Goal: Transaction & Acquisition: Purchase product/service

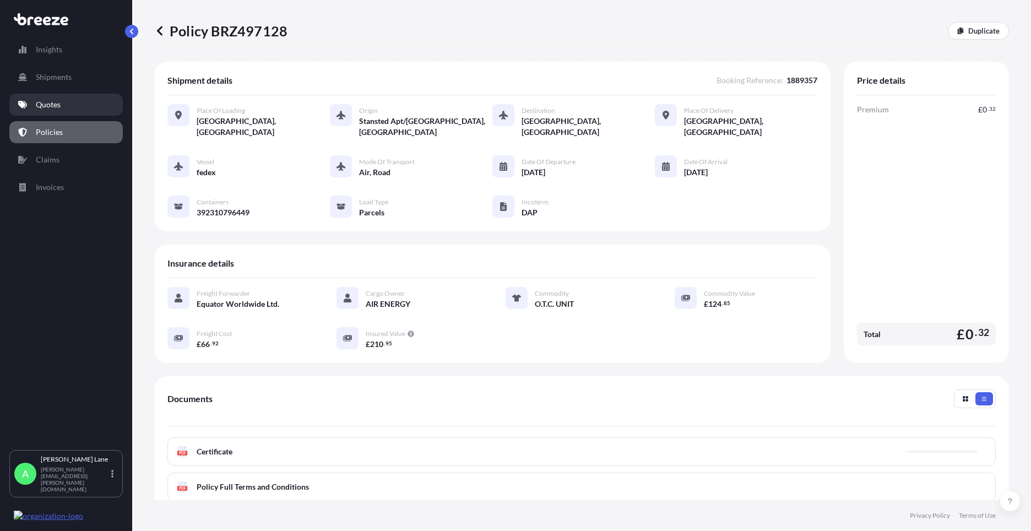
click at [61, 109] on link "Quotes" at bounding box center [65, 105] width 113 height 22
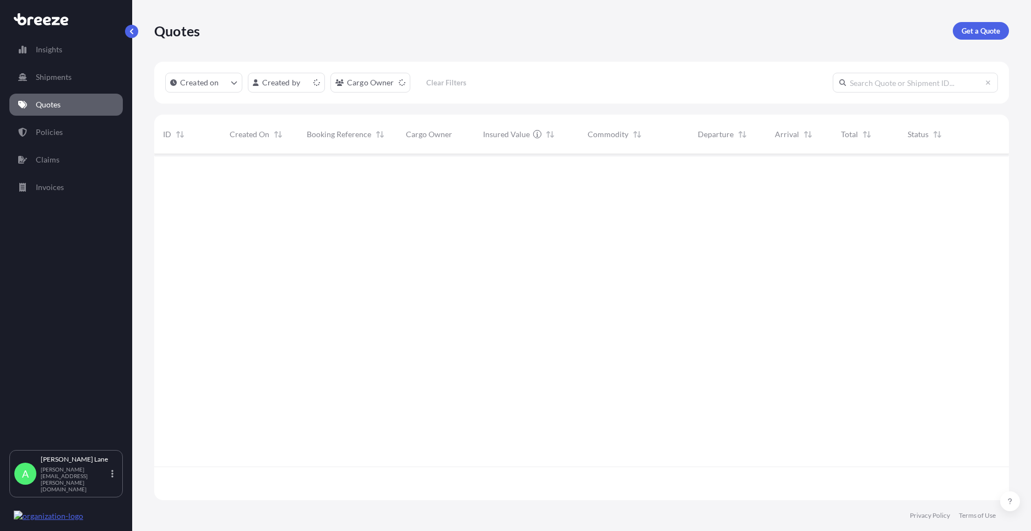
scroll to position [344, 846]
click at [973, 31] on p "Get a Quote" at bounding box center [980, 30] width 39 height 11
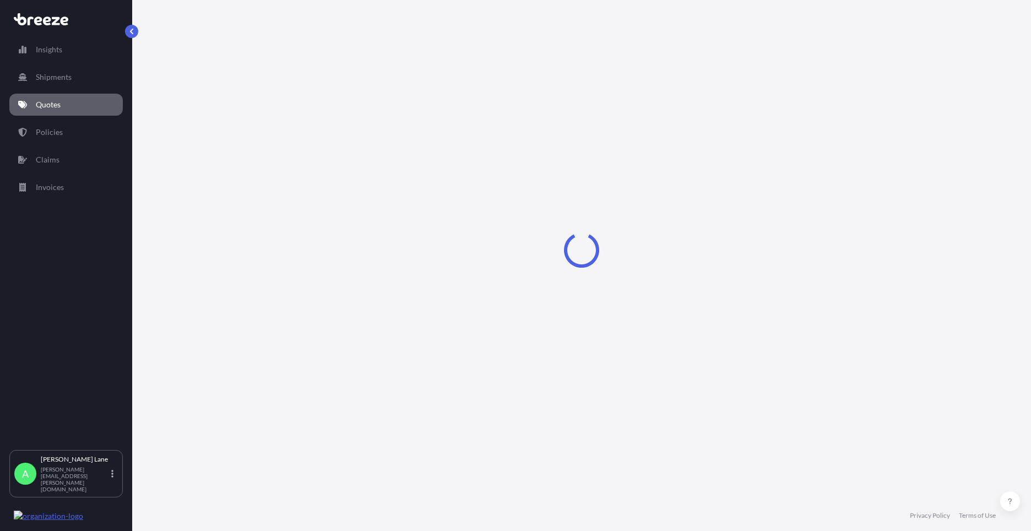
select select "Road"
select select "1"
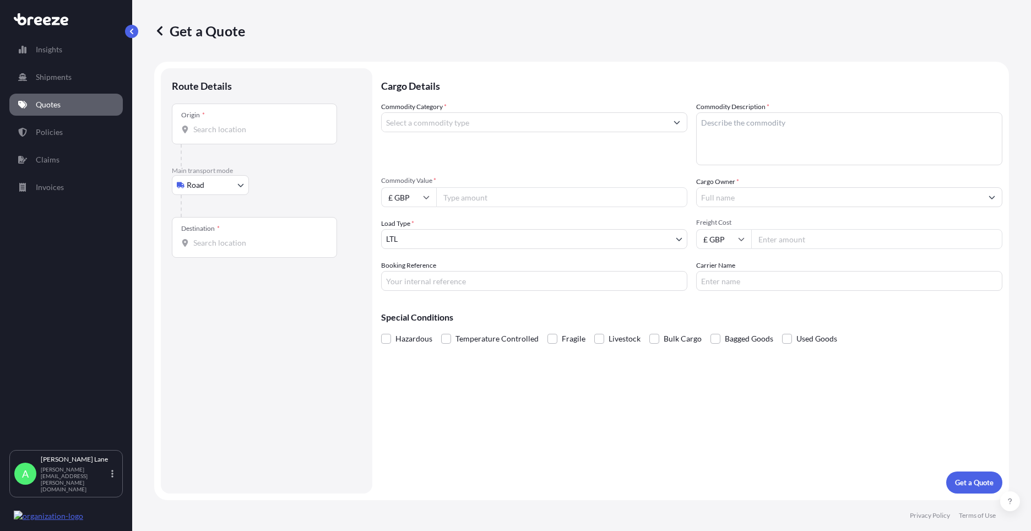
click at [227, 192] on body "Insights Shipments Quotes Policies Claims Invoices A [PERSON_NAME] [PERSON_NAME…" at bounding box center [515, 265] width 1031 height 531
click at [210, 236] on div "Air" at bounding box center [210, 234] width 68 height 20
select select "Air"
click at [259, 145] on div "Place of loading" at bounding box center [254, 128] width 165 height 41
click at [259, 139] on input "Place of loading" at bounding box center [258, 133] width 130 height 11
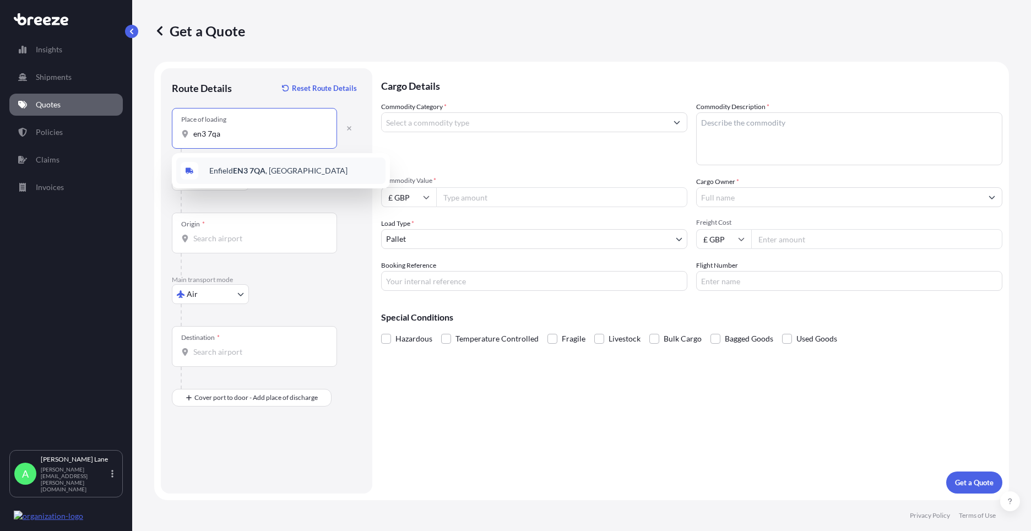
click at [254, 165] on div "[STREET_ADDRESS]" at bounding box center [280, 170] width 209 height 26
type input "[STREET_ADDRESS]"
click at [259, 235] on input "Origin *" at bounding box center [258, 238] width 130 height 11
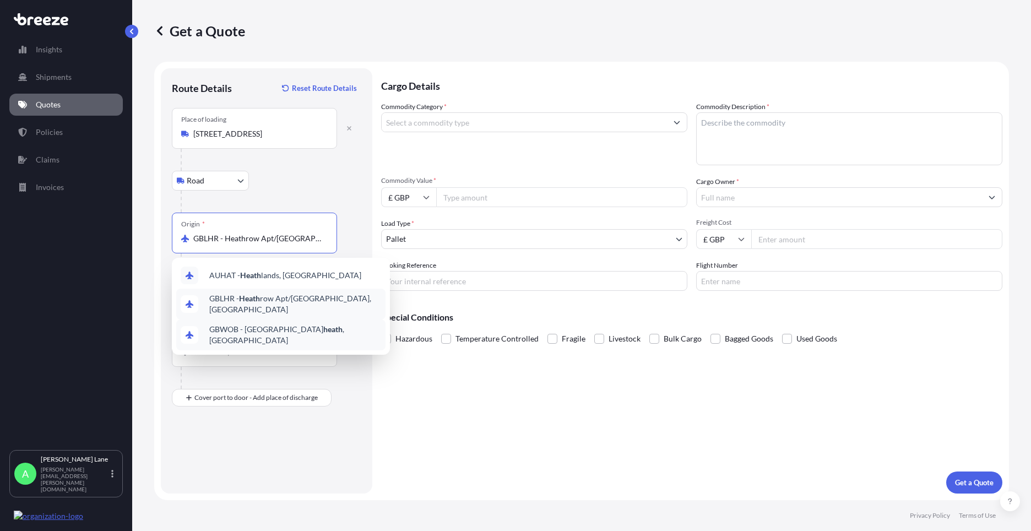
type input "GBLHR - Heathrow Apt/[GEOGRAPHIC_DATA], [GEOGRAPHIC_DATA]"
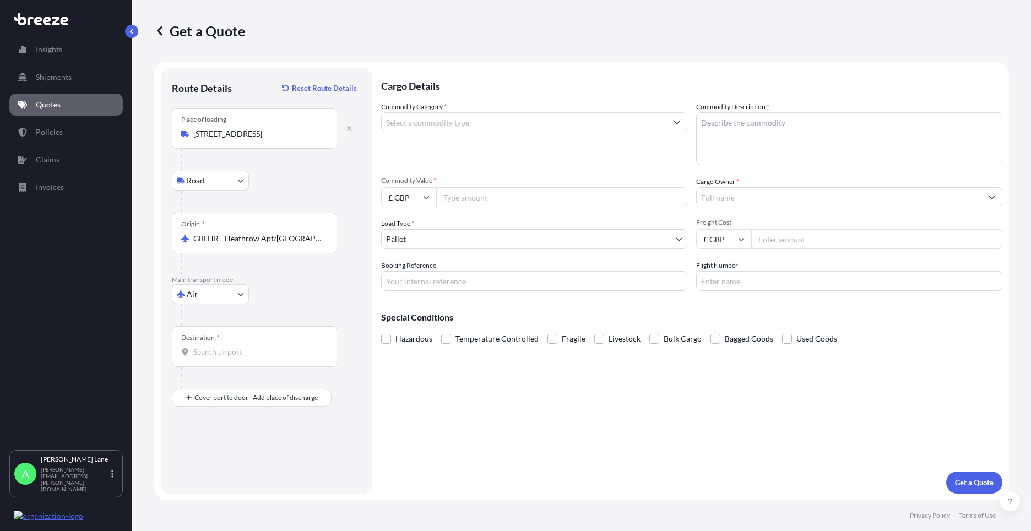
click at [249, 346] on div "Destination *" at bounding box center [254, 346] width 165 height 41
click at [249, 346] on input "Destination *" at bounding box center [258, 351] width 130 height 11
drag, startPoint x: 241, startPoint y: 356, endPoint x: 170, endPoint y: 358, distance: 71.0
click at [170, 358] on div "Route Details Reset Route Details Place of loading Enfield EN3 [GEOGRAPHIC_DATA…" at bounding box center [266, 280] width 211 height 425
drag, startPoint x: 242, startPoint y: 351, endPoint x: 145, endPoint y: 351, distance: 96.9
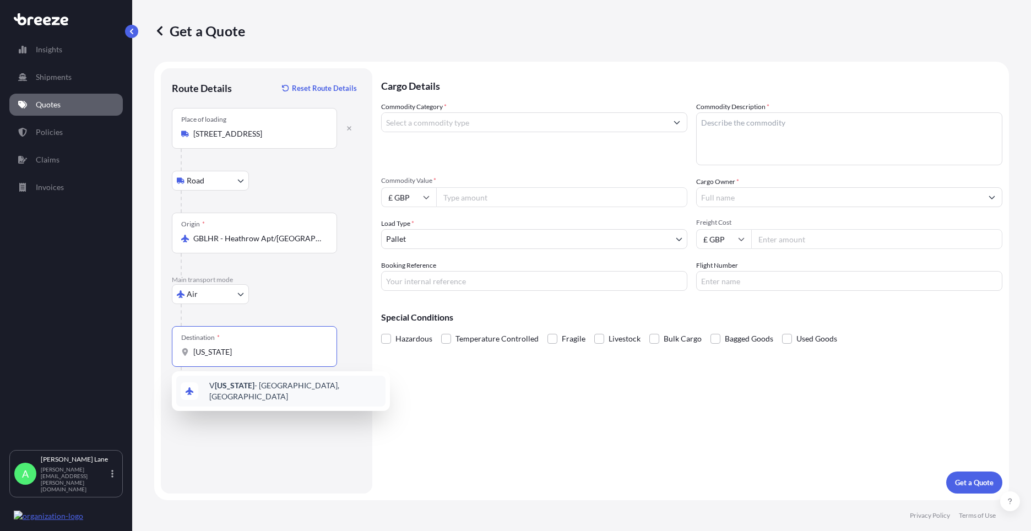
click at [145, 351] on div "Get a Quote Route Details Reset Route Details Place of loading Enfield EN3 7QA,…" at bounding box center [581, 250] width 899 height 500
click at [243, 389] on span "US PVU - Provo, [GEOGRAPHIC_DATA]" at bounding box center [275, 388] width 133 height 11
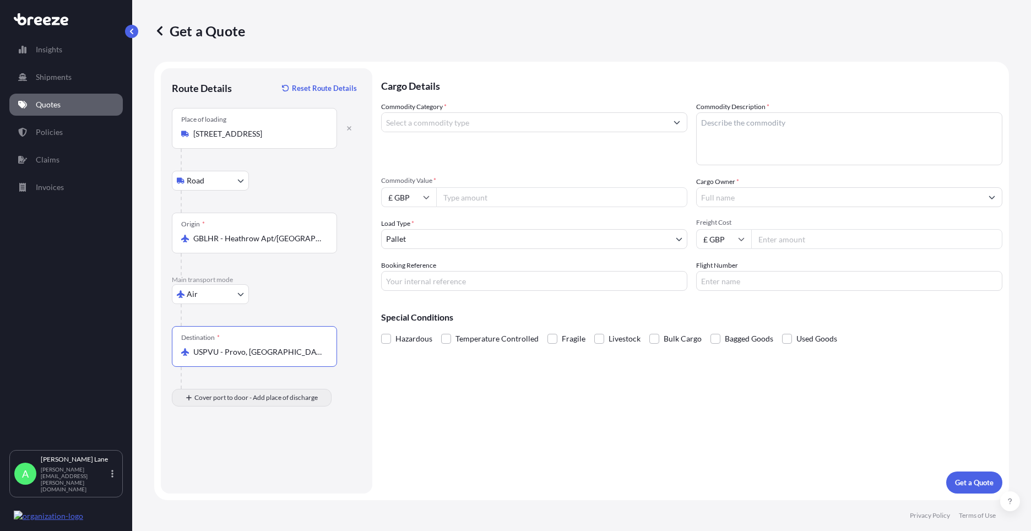
type input "USPVU - Provo, [GEOGRAPHIC_DATA]"
drag, startPoint x: 204, startPoint y: 507, endPoint x: 201, endPoint y: 454, distance: 52.4
click at [203, 451] on input "Place of Discharge" at bounding box center [258, 456] width 130 height 11
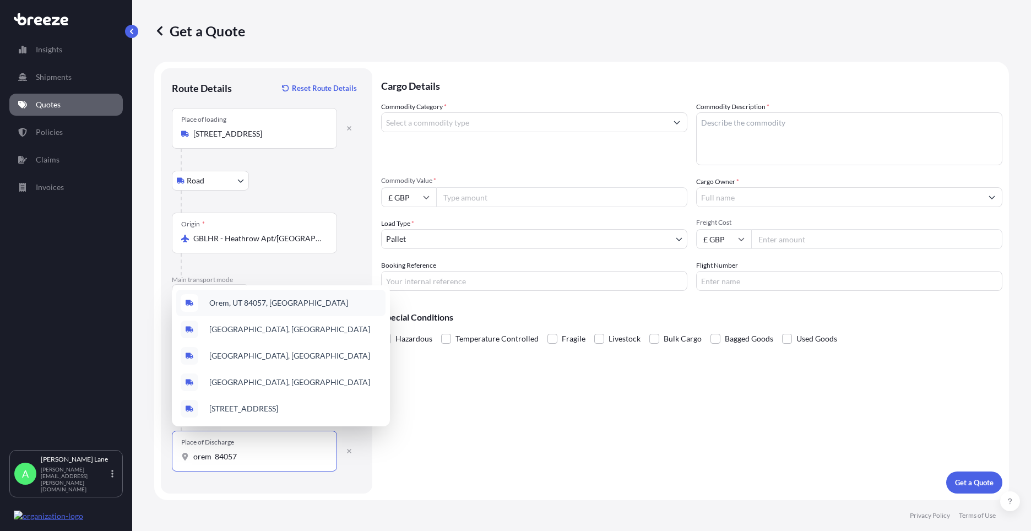
click at [237, 302] on span "Orem, UT 84057, [GEOGRAPHIC_DATA]" at bounding box center [278, 302] width 139 height 11
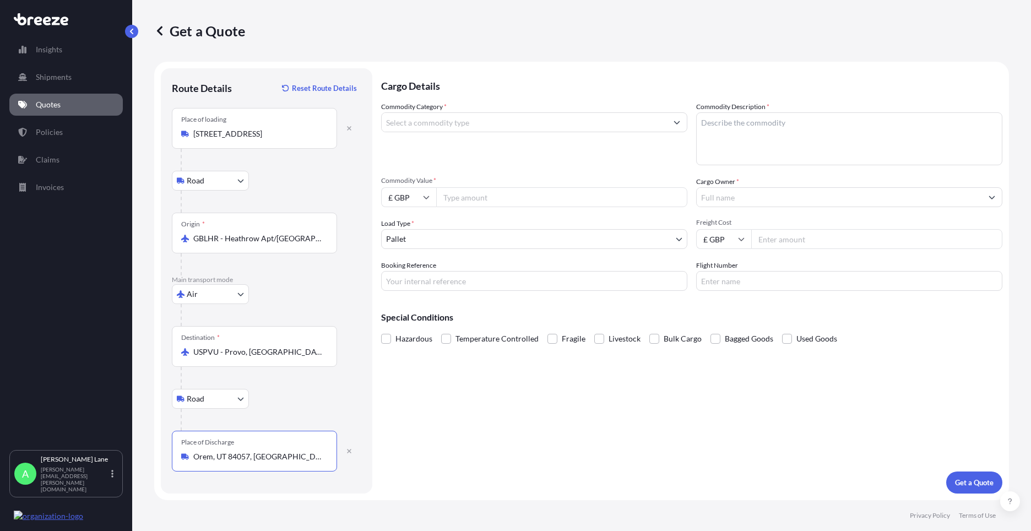
type input "Orem, UT 84057, [GEOGRAPHIC_DATA]"
click at [464, 121] on input "Commodity Category *" at bounding box center [524, 122] width 285 height 20
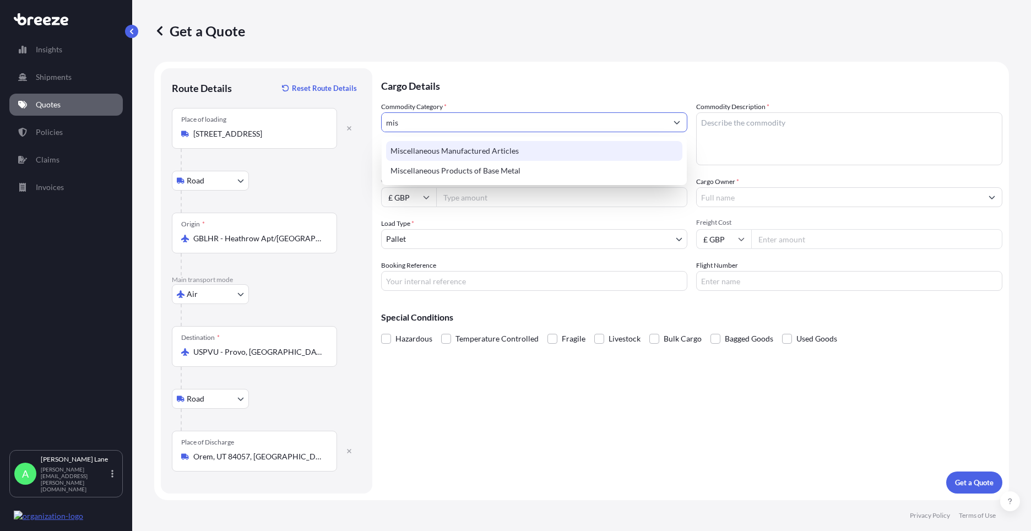
click at [478, 148] on div "Miscellaneous Manufactured Articles" at bounding box center [534, 151] width 296 height 20
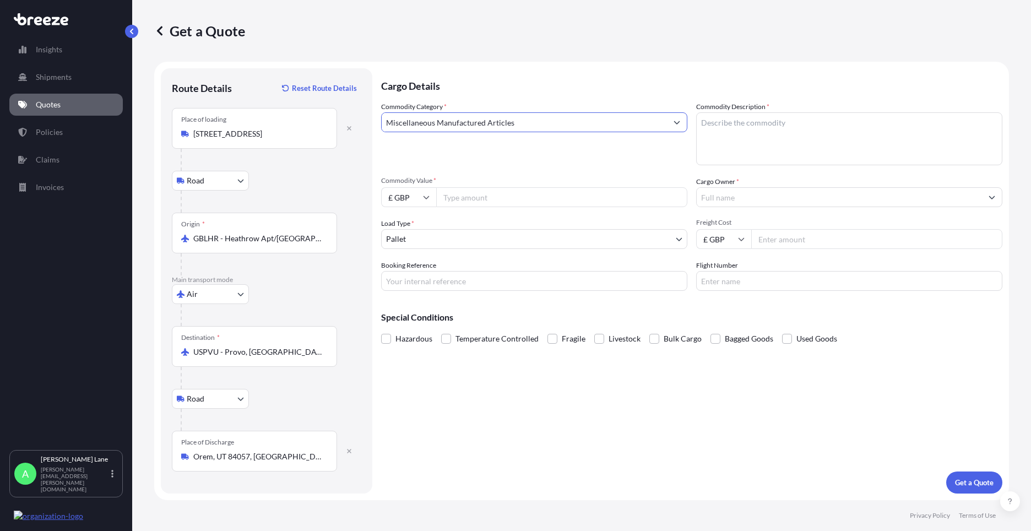
type input "Miscellaneous Manufactured Articles"
click at [491, 198] on input "Commodity Value *" at bounding box center [561, 197] width 251 height 20
type input "574.95"
click at [416, 204] on input "£ GBP" at bounding box center [408, 197] width 55 height 20
click at [410, 271] on div "$ USD" at bounding box center [408, 273] width 46 height 21
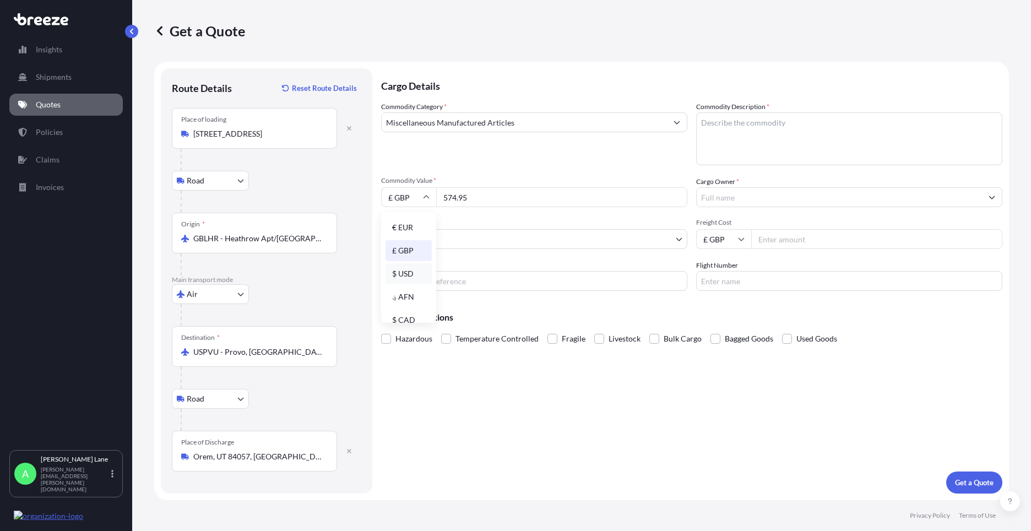
type input "$ USD"
click at [444, 244] on body "Insights Shipments Quotes Policies Claims Invoices A [PERSON_NAME] [PERSON_NAME…" at bounding box center [515, 265] width 1031 height 531
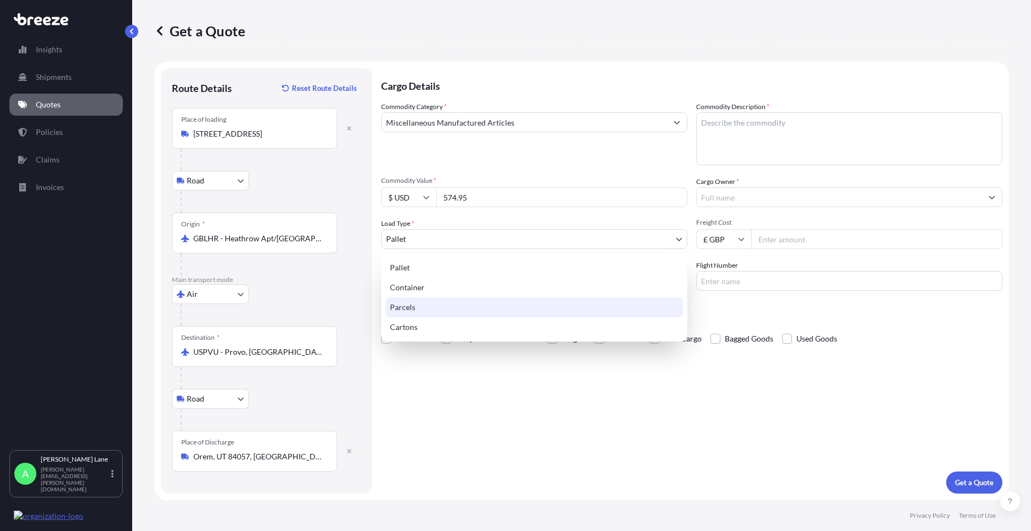
click at [411, 305] on div "Parcels" at bounding box center [533, 307] width 297 height 20
select select "3"
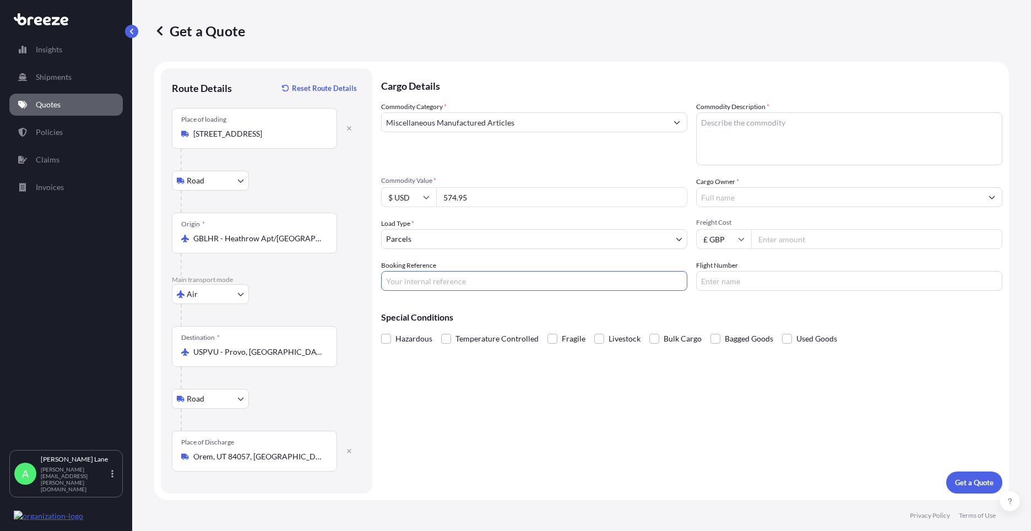
click at [445, 284] on input "Booking Reference" at bounding box center [534, 281] width 306 height 20
paste input "1889364"
type input "1889364"
click at [758, 148] on textarea "Commodity Description *" at bounding box center [849, 138] width 306 height 53
type textarea "g"
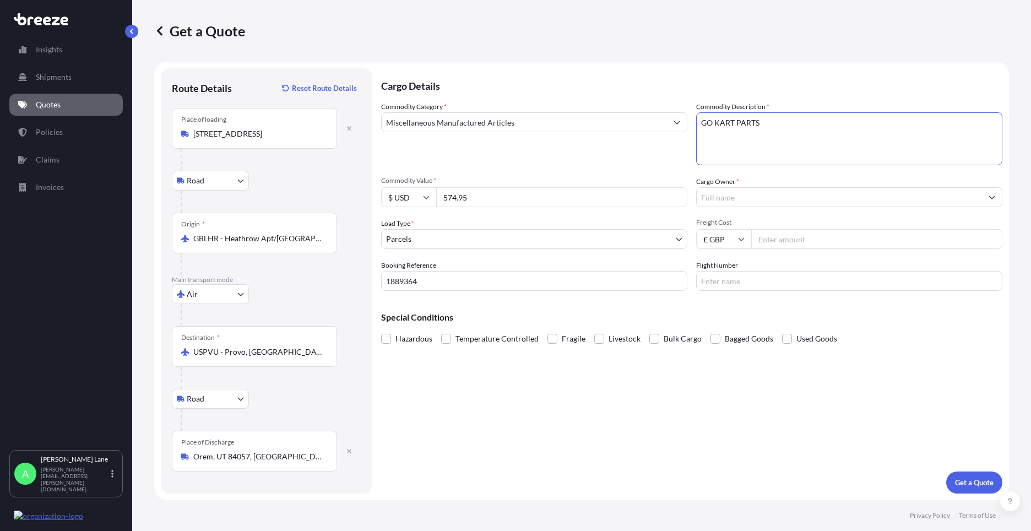
type textarea "GO KART PARTS"
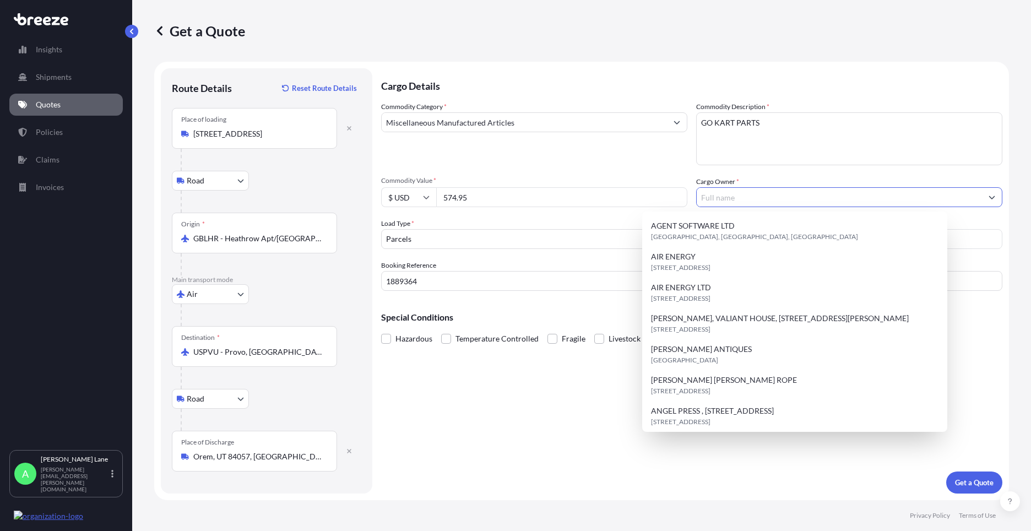
click at [784, 204] on input "Cargo Owner *" at bounding box center [838, 197] width 285 height 20
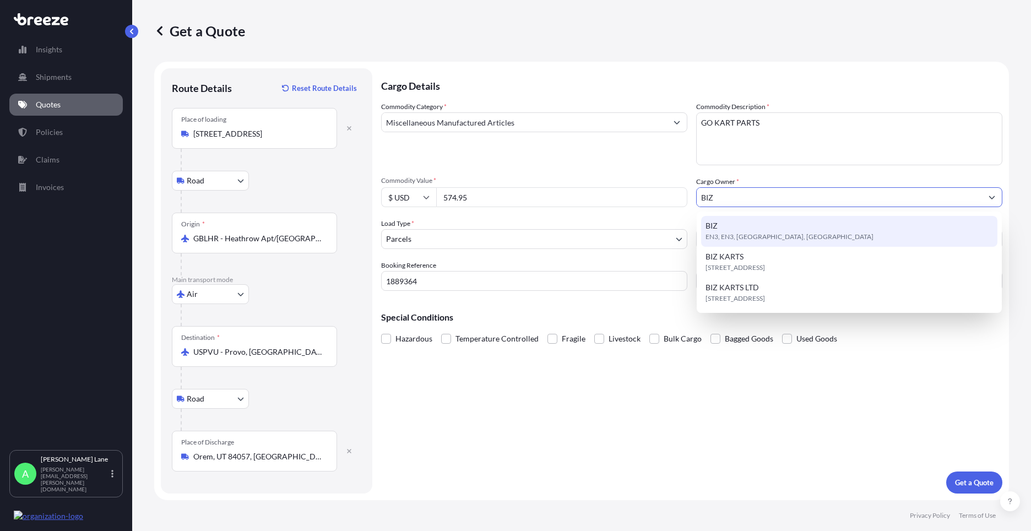
click at [772, 231] on div "BIZ EN3, EN3, [GEOGRAPHIC_DATA], [GEOGRAPHIC_DATA]" at bounding box center [849, 231] width 296 height 31
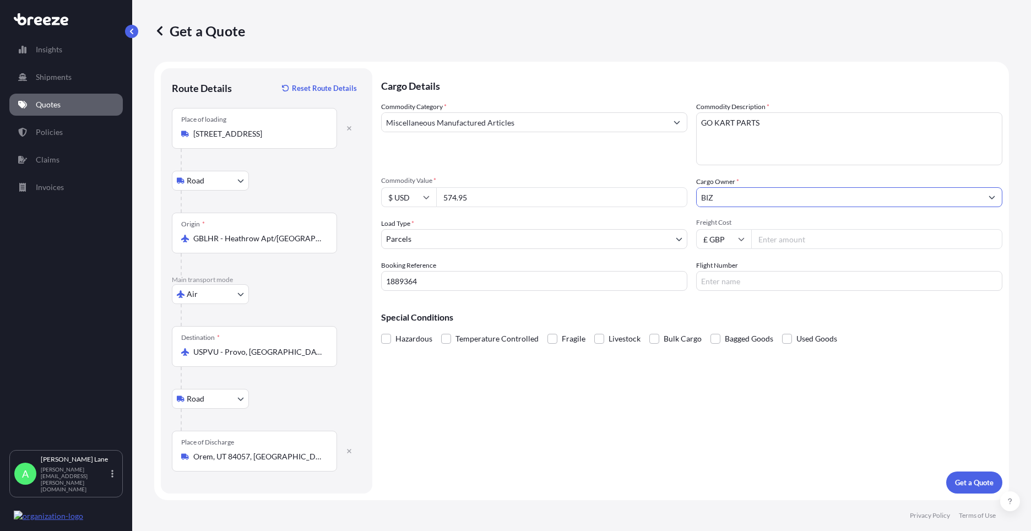
type input "BIZ"
click at [774, 240] on input "Freight Cost" at bounding box center [876, 239] width 251 height 20
type input "136.37"
click at [797, 285] on input "Flight Number" at bounding box center [849, 281] width 306 height 20
type input "DHL"
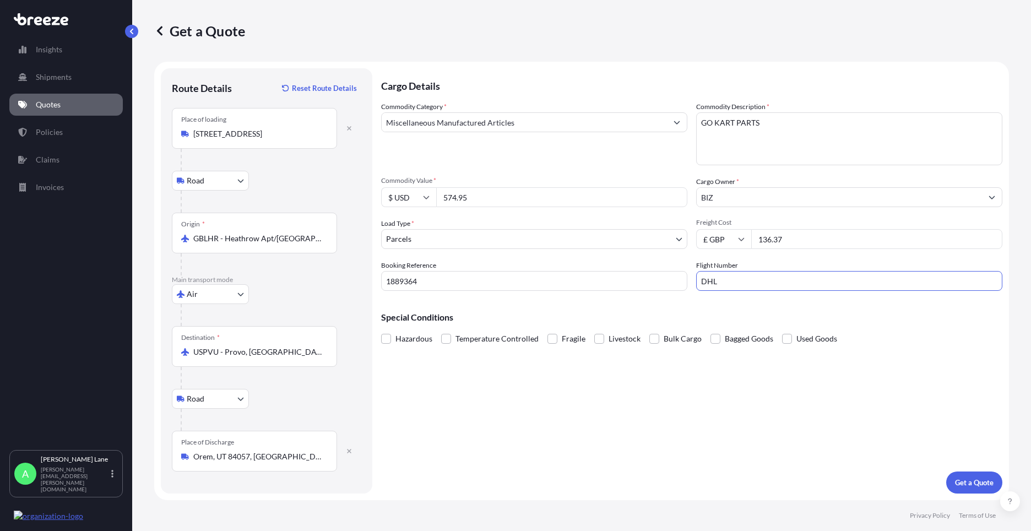
click at [668, 408] on div "Cargo Details Commodity Category * Miscellaneous Manufactured Articles Commodit…" at bounding box center [691, 280] width 621 height 425
click at [975, 487] on p "Get a Quote" at bounding box center [974, 482] width 39 height 11
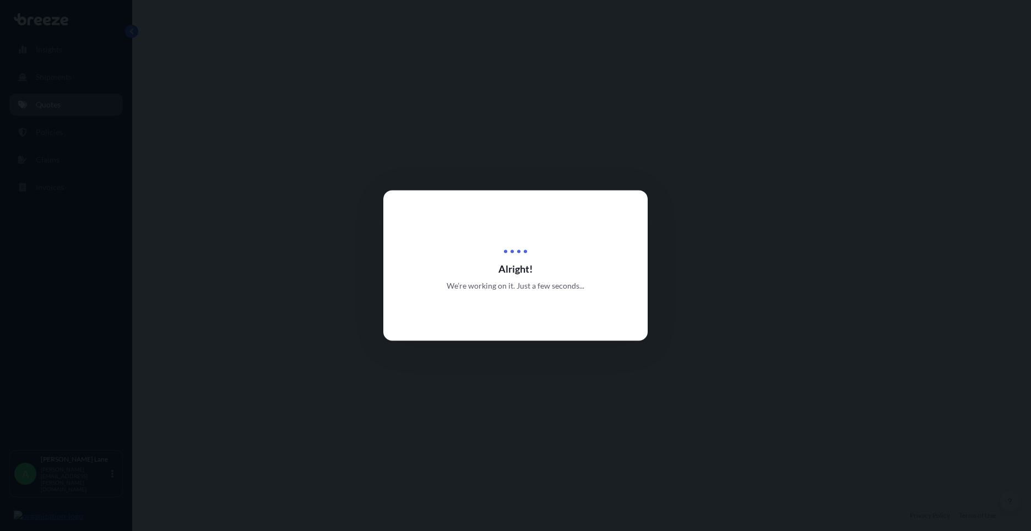
select select "Road"
select select "Air"
select select "Road"
select select "3"
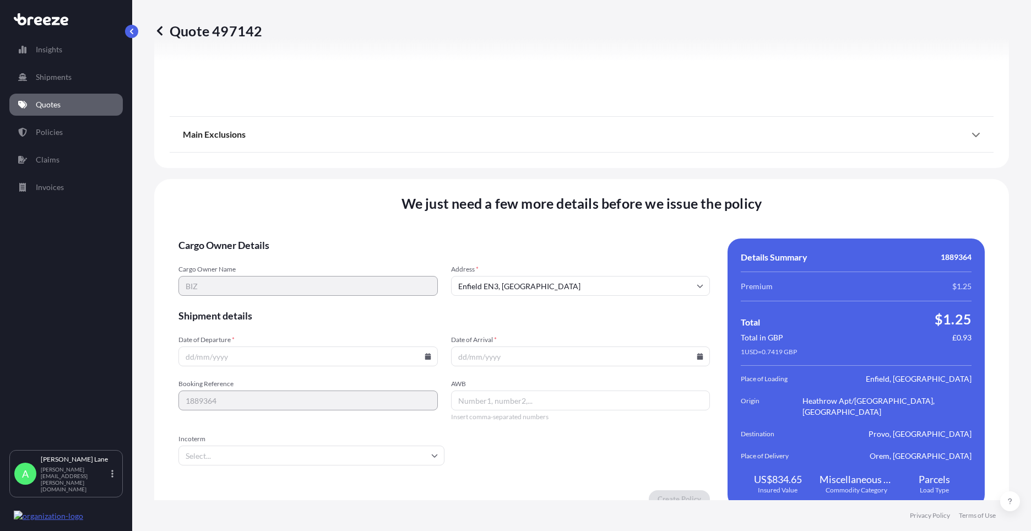
scroll to position [1436, 0]
click at [425, 352] on icon at bounding box center [427, 355] width 6 height 7
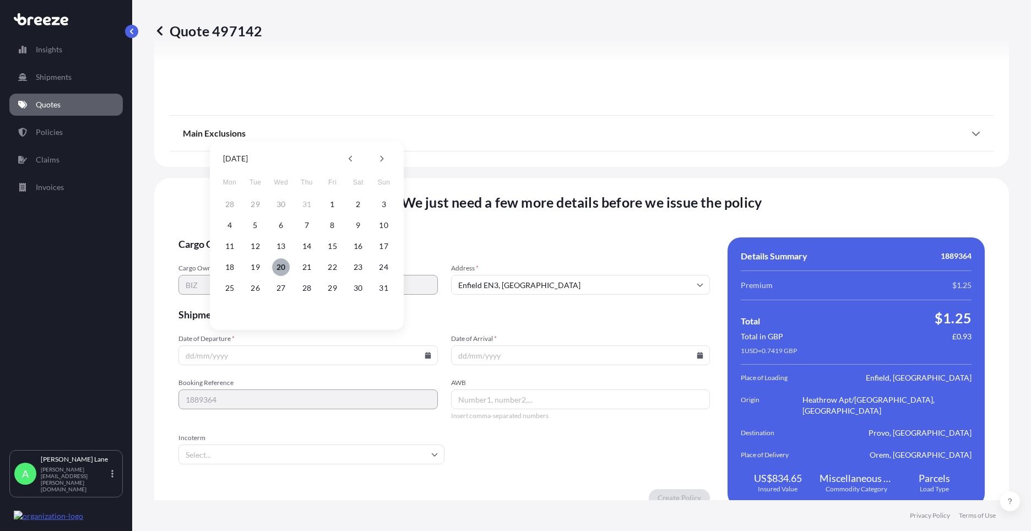
click at [281, 265] on button "20" at bounding box center [281, 267] width 18 height 18
type input "[DATE]"
click at [228, 445] on input "Incoterm" at bounding box center [311, 454] width 266 height 20
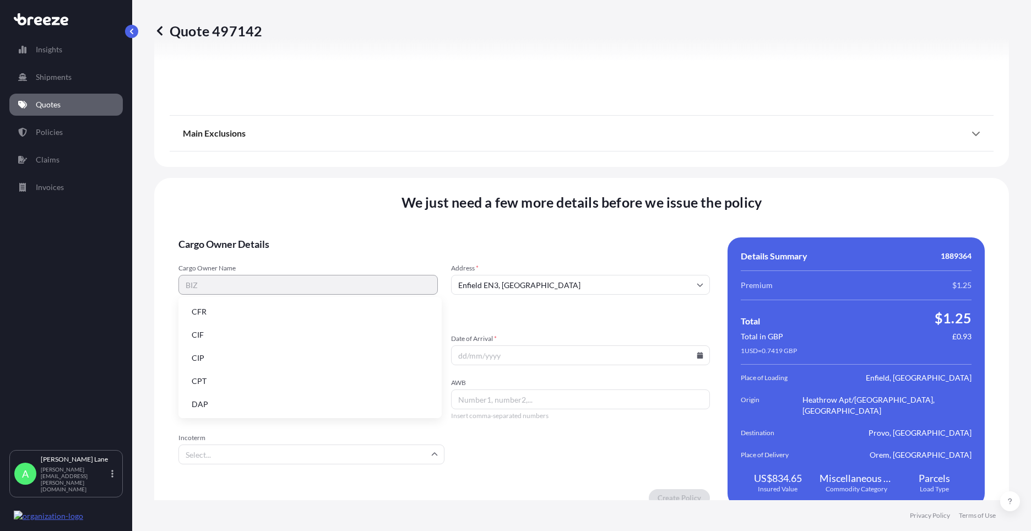
click at [232, 406] on li "DAP" at bounding box center [310, 404] width 254 height 21
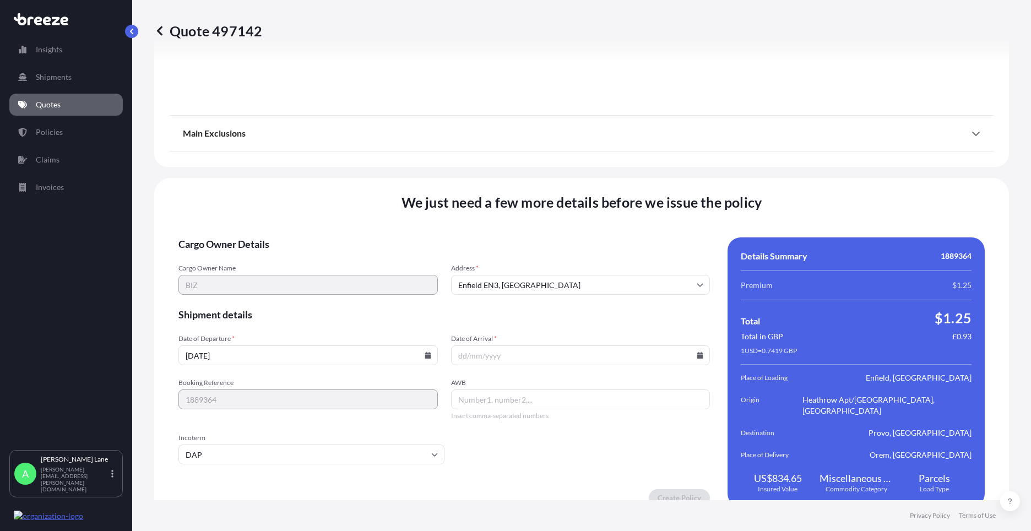
click at [697, 352] on icon at bounding box center [700, 355] width 6 height 7
click at [497, 290] on button "25" at bounding box center [500, 288] width 18 height 18
type input "[DATE]"
click at [491, 389] on input "AWB" at bounding box center [580, 399] width 259 height 20
paste input "4991997673"
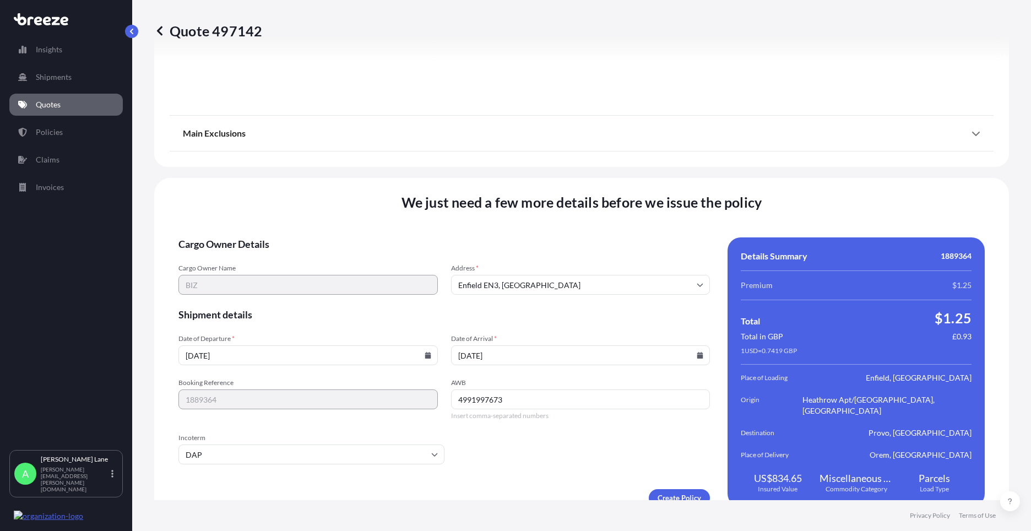
type input "4991997673"
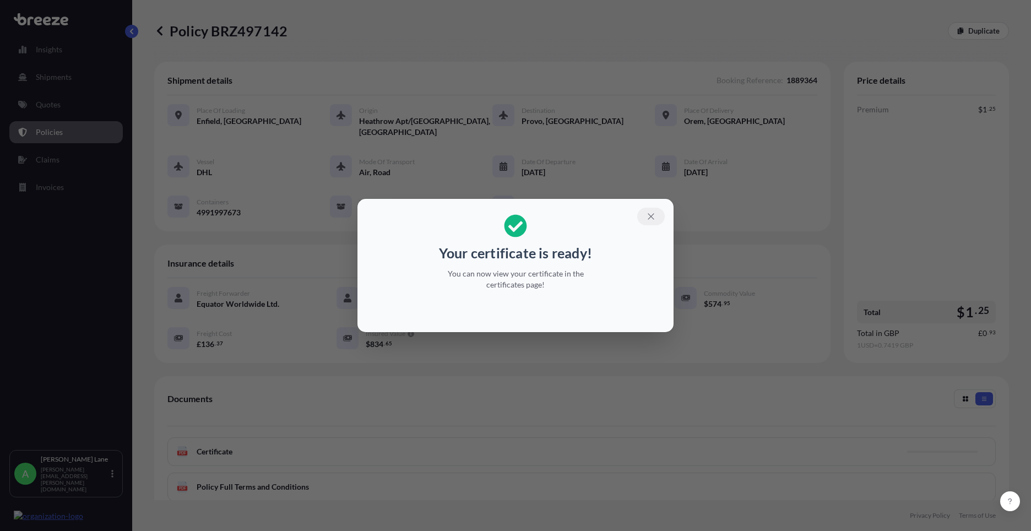
click at [650, 219] on icon "button" at bounding box center [651, 216] width 10 height 10
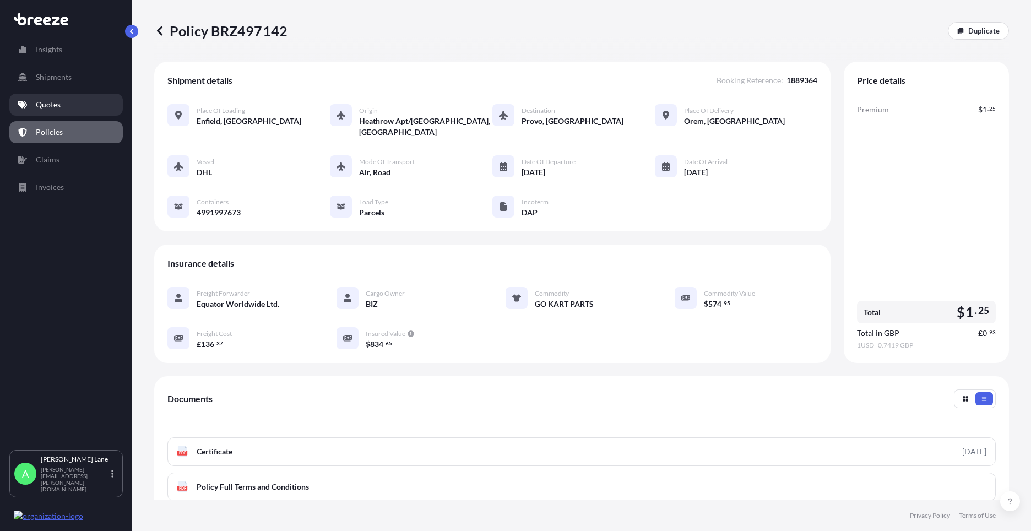
click at [44, 110] on p "Quotes" at bounding box center [48, 104] width 25 height 11
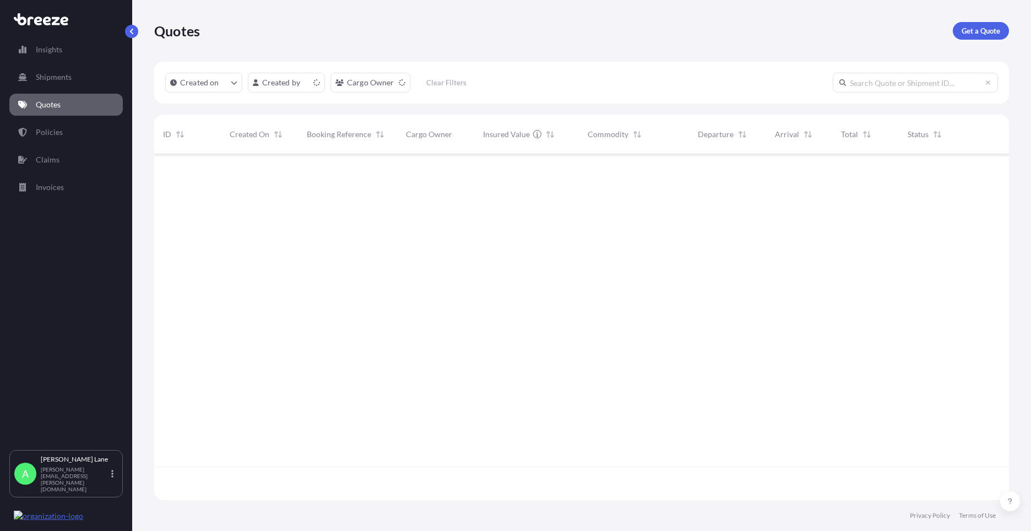
scroll to position [344, 846]
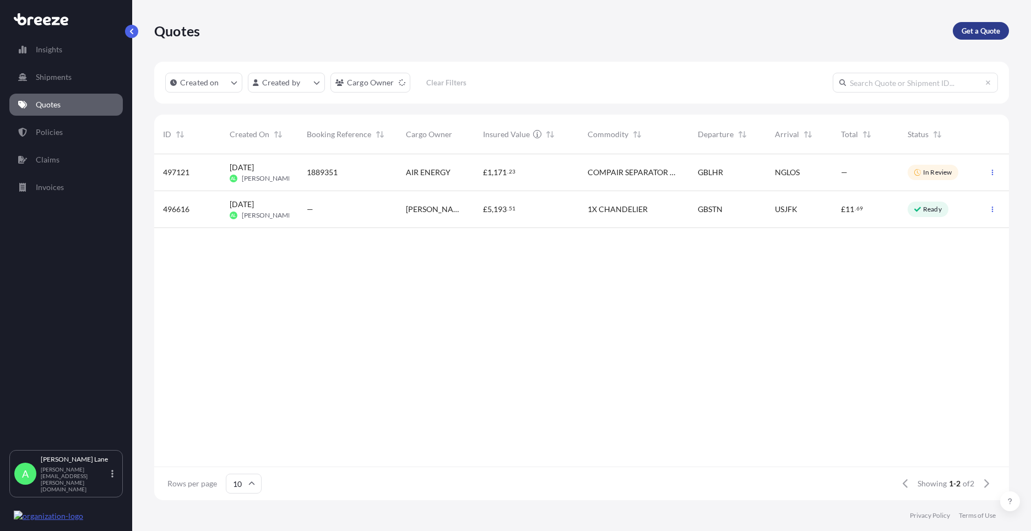
click at [968, 32] on p "Get a Quote" at bounding box center [980, 30] width 39 height 11
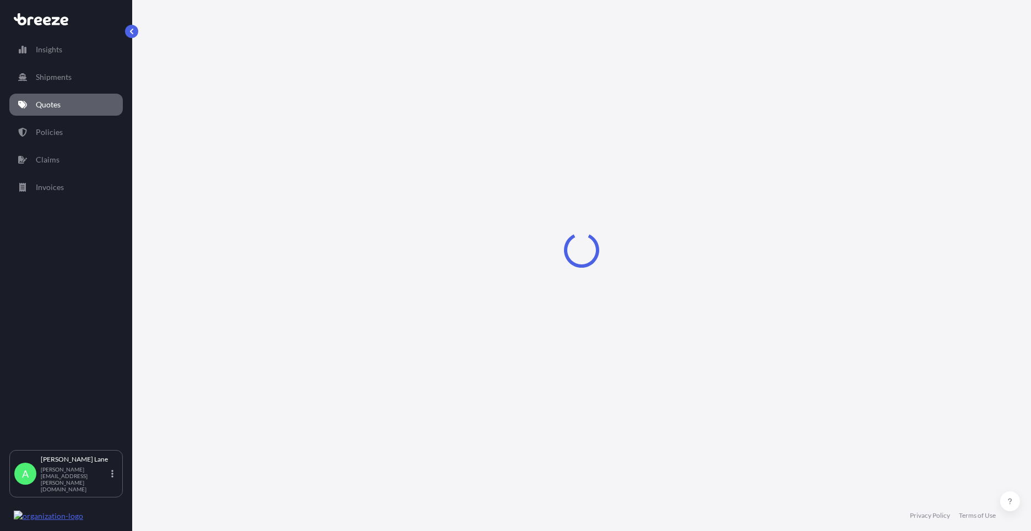
select select "Road"
select select "1"
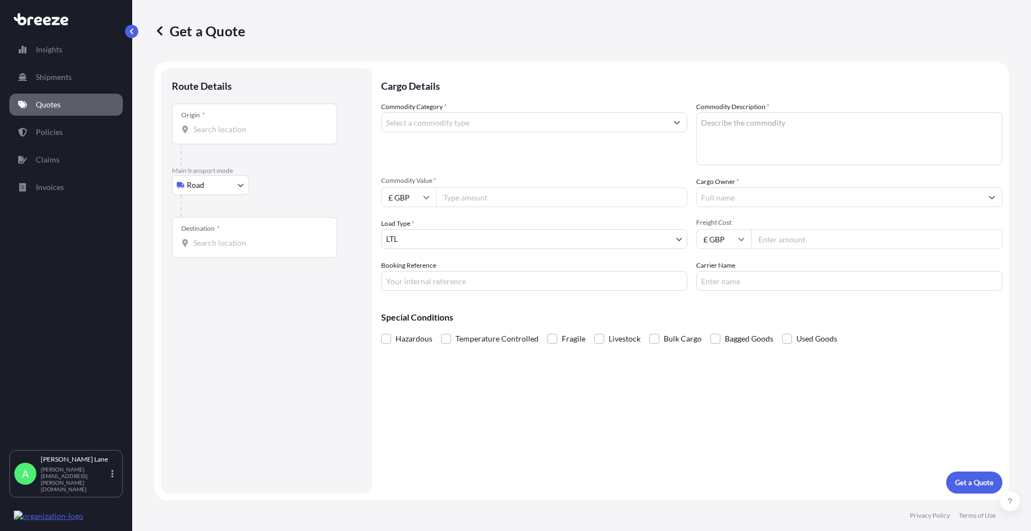
click at [220, 183] on body "Insights Shipments Quotes Policies Claims Invoices A [PERSON_NAME] [PERSON_NAME…" at bounding box center [515, 265] width 1031 height 531
click at [213, 229] on div "Air" at bounding box center [210, 234] width 68 height 20
select select "Air"
click at [253, 142] on div "Place of loading" at bounding box center [254, 128] width 165 height 41
click at [253, 139] on input "Place of loading" at bounding box center [258, 133] width 130 height 11
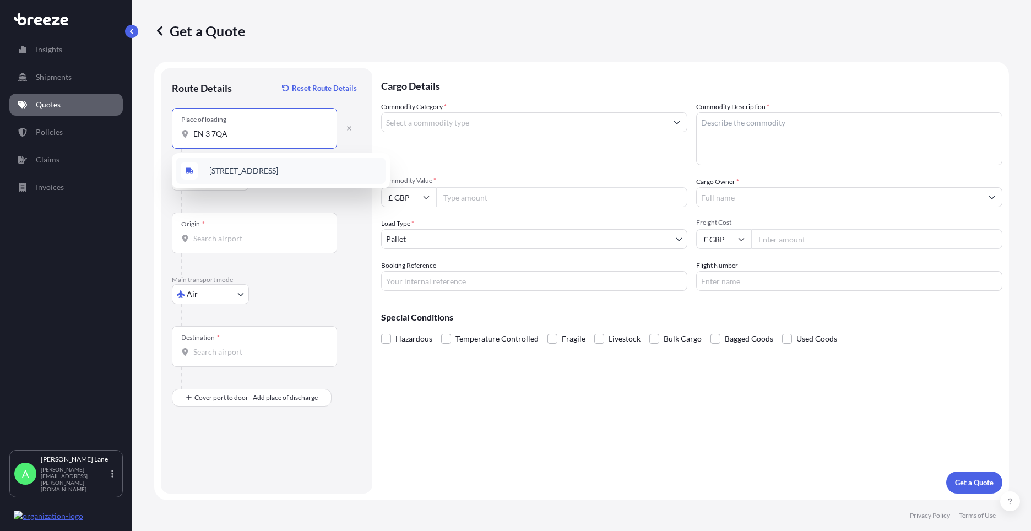
click at [251, 169] on span "[STREET_ADDRESS]" at bounding box center [243, 170] width 69 height 11
type input "[STREET_ADDRESS]"
click at [246, 228] on div "Origin *" at bounding box center [254, 233] width 165 height 41
click at [246, 233] on input "Origin *" at bounding box center [258, 238] width 130 height 11
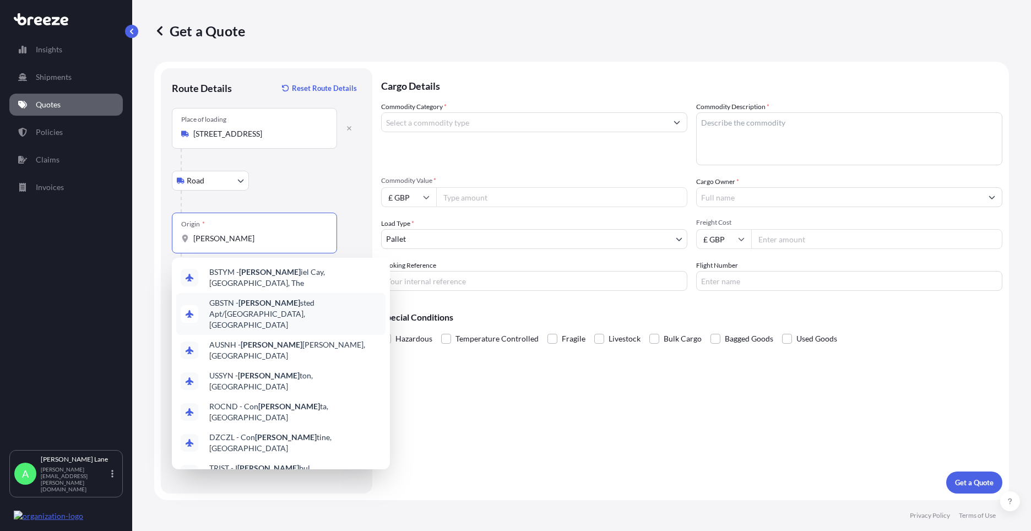
click at [263, 302] on span "GBSTN - [PERSON_NAME] Apt/[GEOGRAPHIC_DATA], [GEOGRAPHIC_DATA]" at bounding box center [295, 313] width 172 height 33
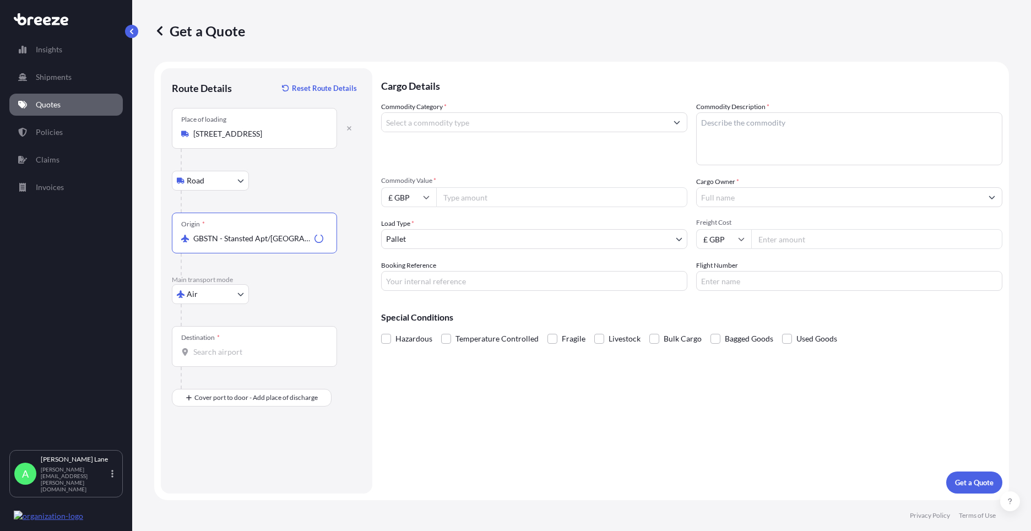
type input "GBSTN - Stansted Apt/[GEOGRAPHIC_DATA], [GEOGRAPHIC_DATA]"
click at [236, 341] on div "Destination *" at bounding box center [254, 346] width 165 height 41
click at [236, 346] on input "Destination *" at bounding box center [258, 351] width 130 height 11
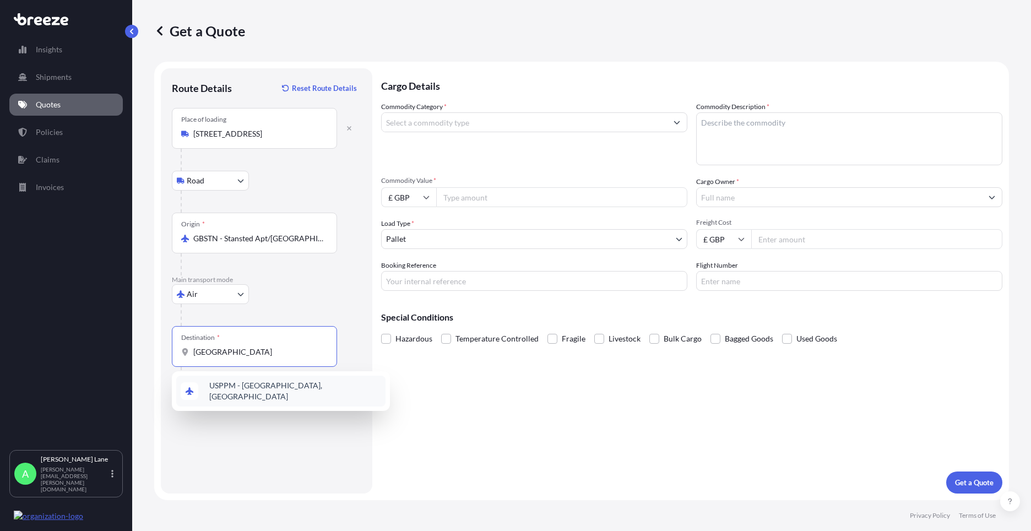
click at [260, 393] on span "USPPM - [GEOGRAPHIC_DATA], [GEOGRAPHIC_DATA]" at bounding box center [295, 391] width 172 height 22
type input "USPPM - [GEOGRAPHIC_DATA], [GEOGRAPHIC_DATA]"
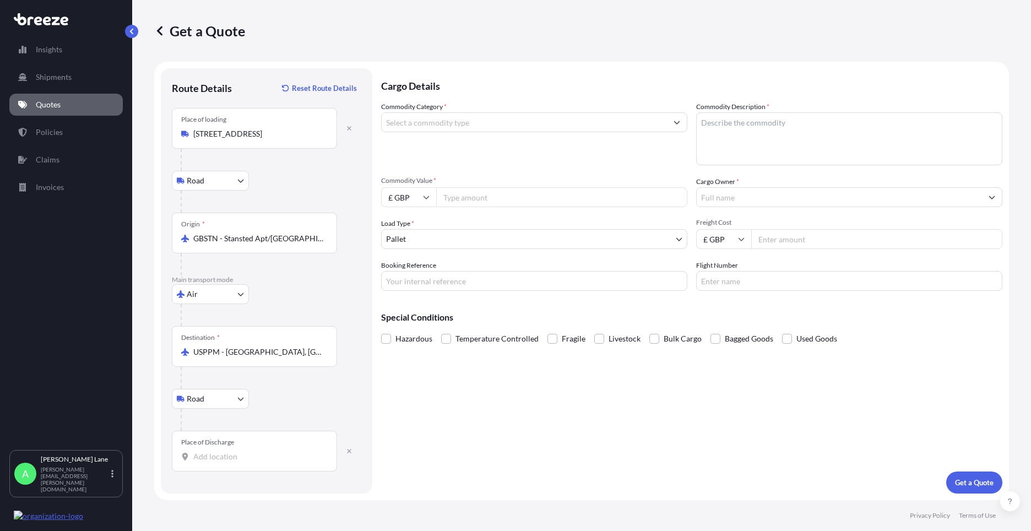
click at [257, 464] on div "Place of Discharge" at bounding box center [254, 451] width 165 height 41
click at [257, 462] on input "Place of Discharge" at bounding box center [258, 456] width 130 height 11
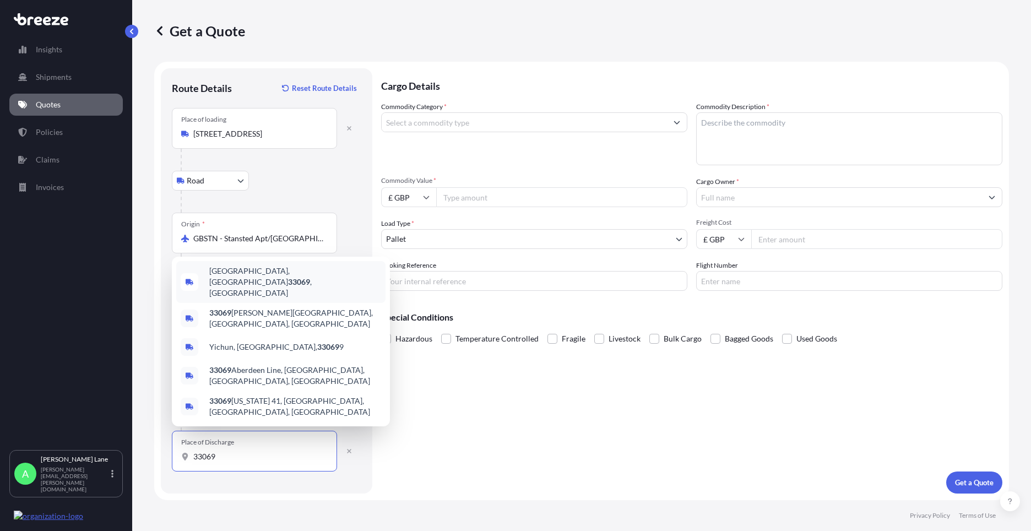
click at [270, 298] on span "[GEOGRAPHIC_DATA] , [GEOGRAPHIC_DATA]" at bounding box center [295, 281] width 172 height 33
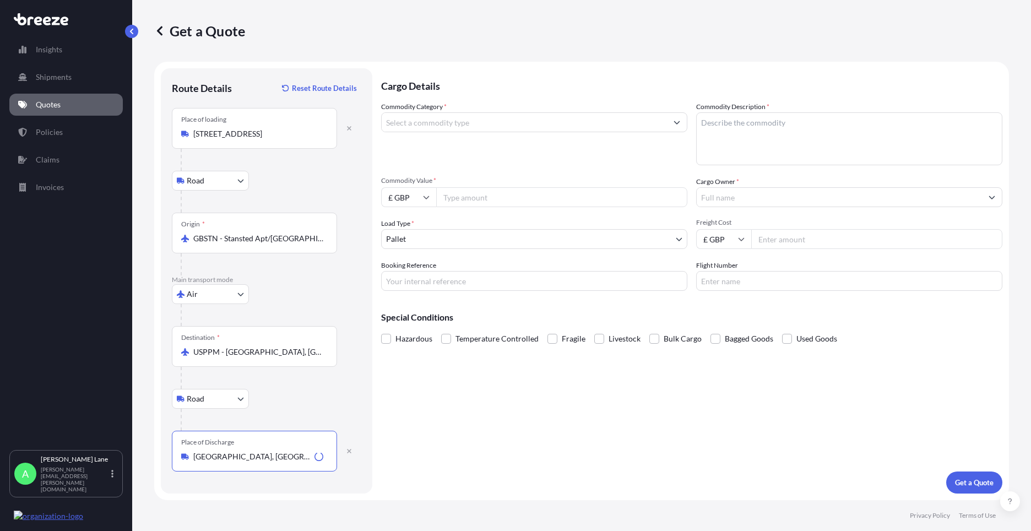
type input "[GEOGRAPHIC_DATA], [GEOGRAPHIC_DATA]"
click at [454, 129] on input "Commodity Category *" at bounding box center [524, 122] width 285 height 20
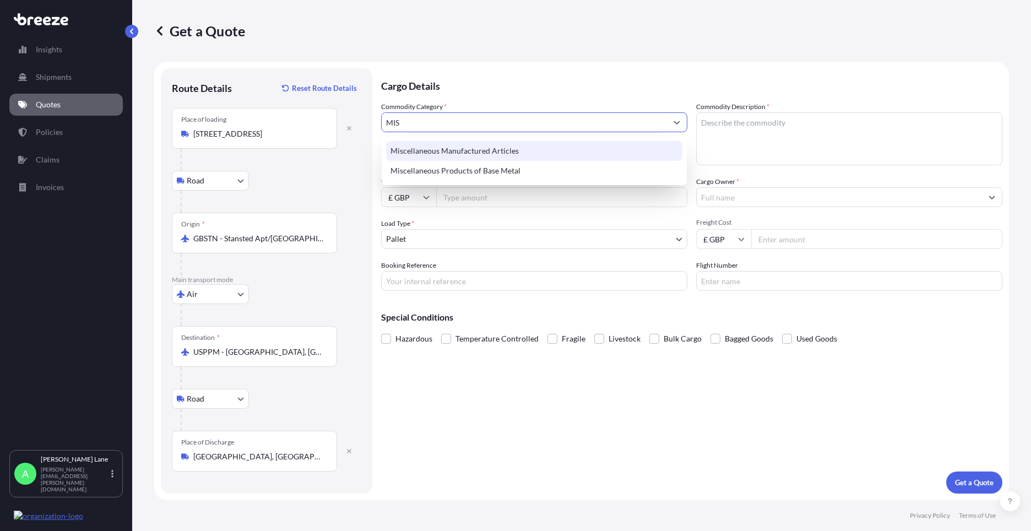
click at [465, 150] on div "Miscellaneous Manufactured Articles" at bounding box center [534, 151] width 296 height 20
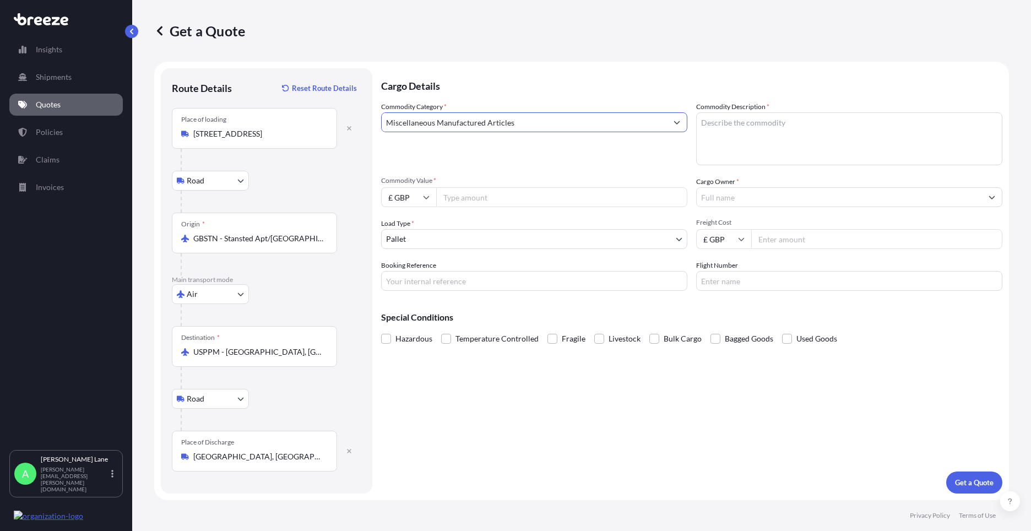
type input "Miscellaneous Manufactured Articles"
click at [473, 201] on input "Commodity Value *" at bounding box center [561, 197] width 251 height 20
type input "920.80"
click at [414, 195] on input "£ GBP" at bounding box center [408, 197] width 55 height 20
click at [410, 269] on div "$ USD" at bounding box center [408, 273] width 46 height 21
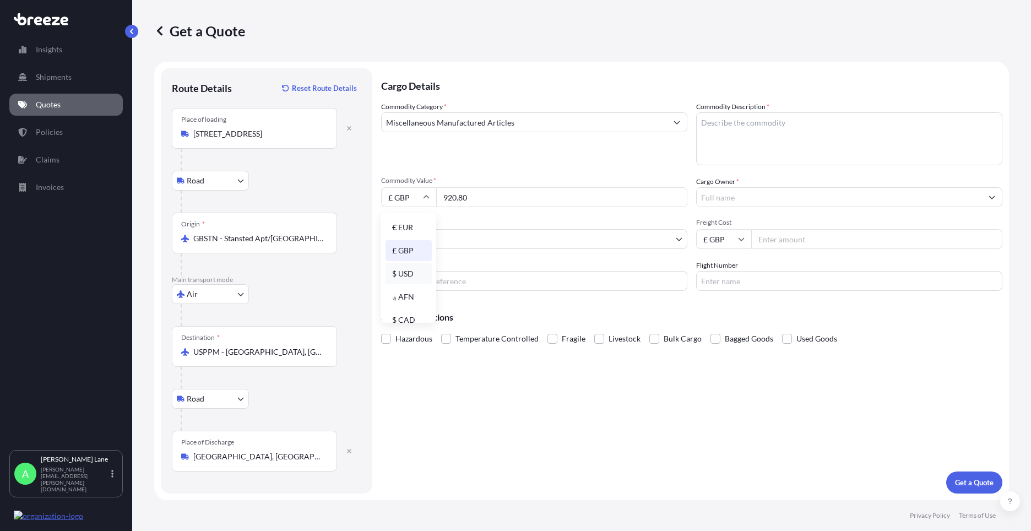
type input "$ USD"
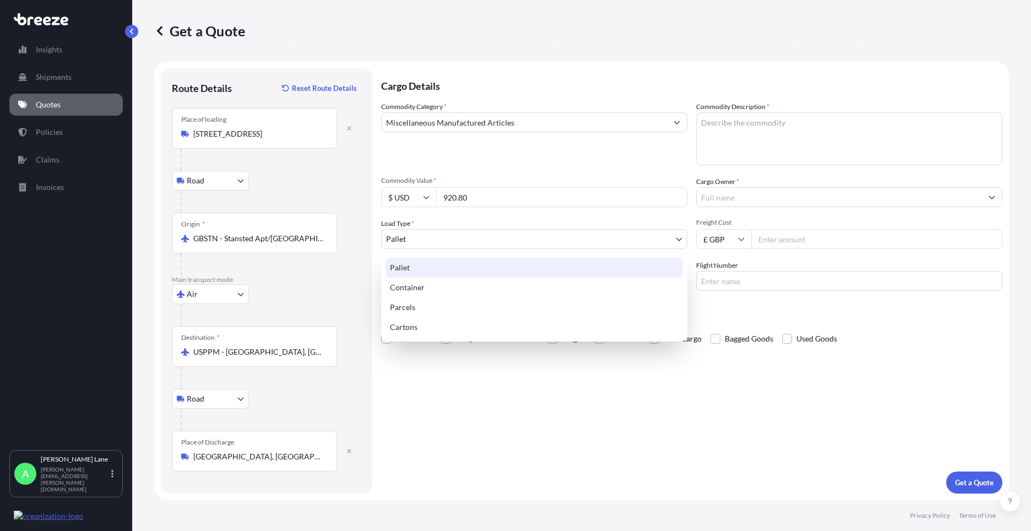
click at [440, 240] on body "Insights Shipments Quotes Policies Claims Invoices A [PERSON_NAME] [PERSON_NAME…" at bounding box center [515, 265] width 1031 height 531
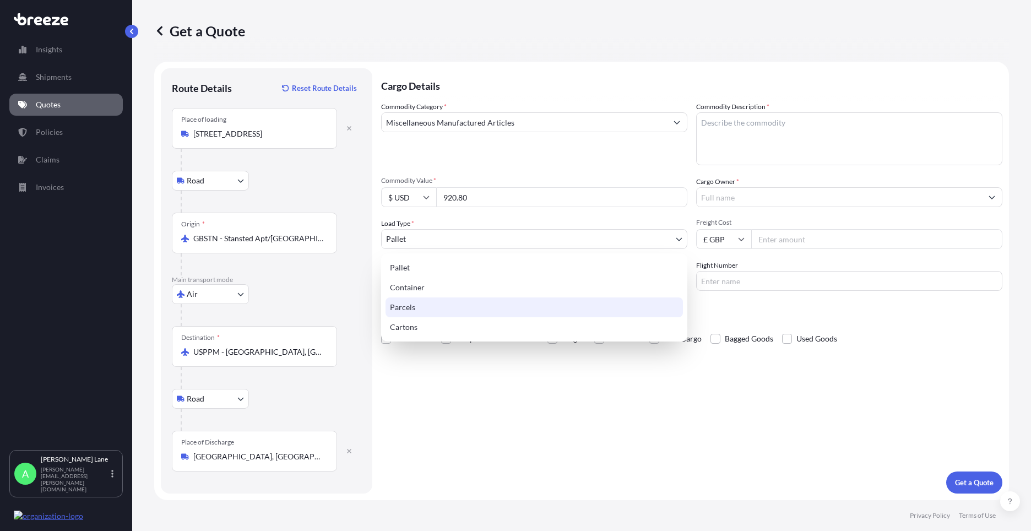
click at [424, 304] on div "Parcels" at bounding box center [533, 307] width 297 height 20
select select "3"
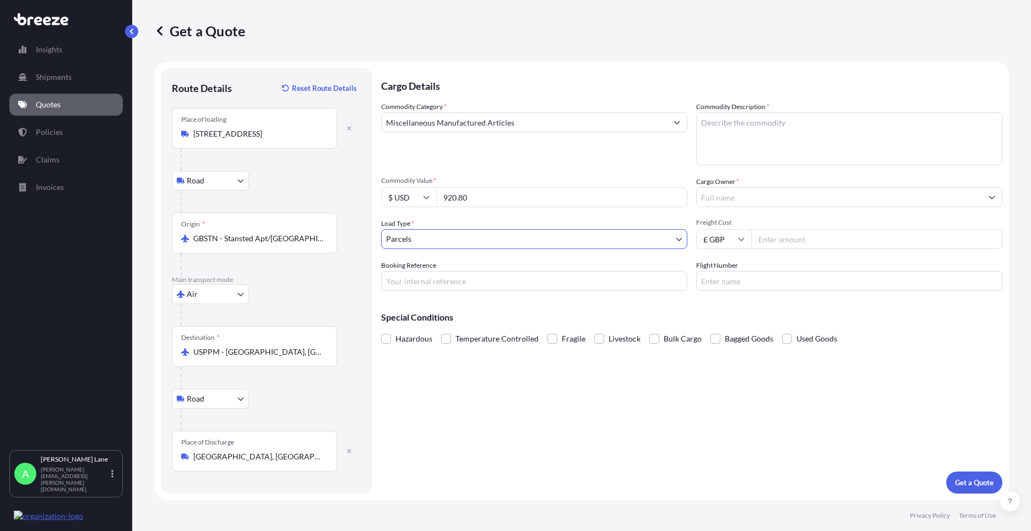
click at [458, 282] on input "Booking Reference" at bounding box center [534, 281] width 306 height 20
paste input "1889393"
type input "1889393"
click at [742, 148] on textarea "Commodity Description *" at bounding box center [849, 138] width 306 height 53
type textarea "GO KART PARTS"
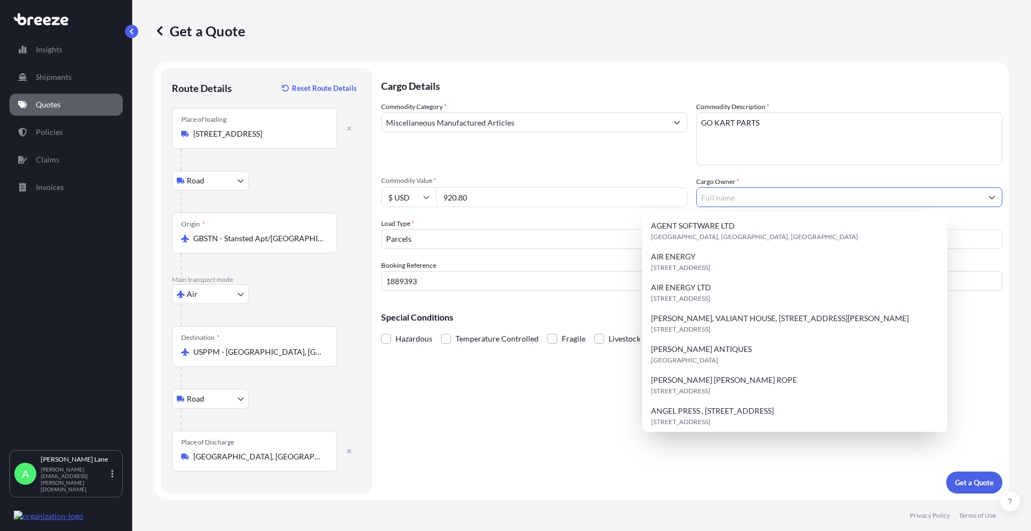
click at [739, 197] on input "Cargo Owner *" at bounding box center [838, 197] width 285 height 20
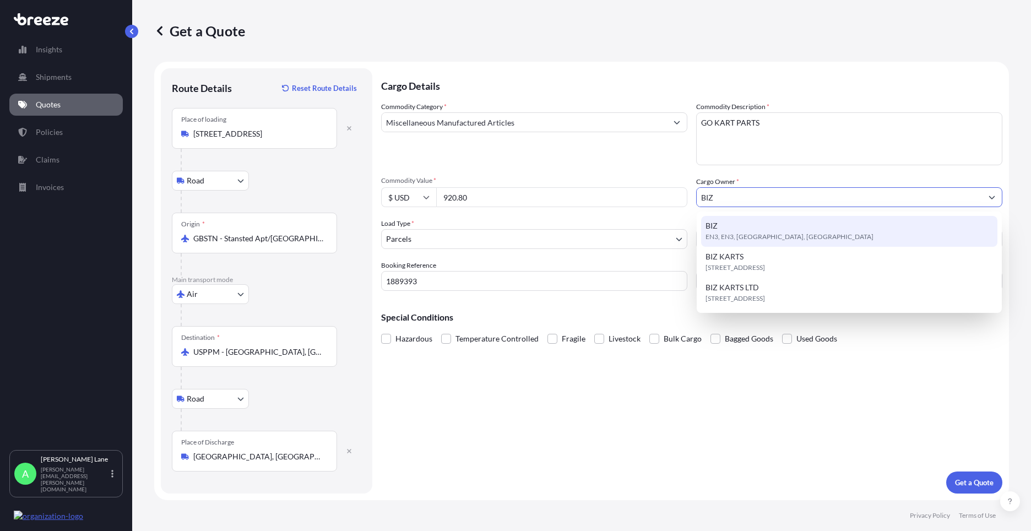
click at [750, 239] on span "EN3, EN3, [GEOGRAPHIC_DATA], [GEOGRAPHIC_DATA]" at bounding box center [789, 236] width 168 height 11
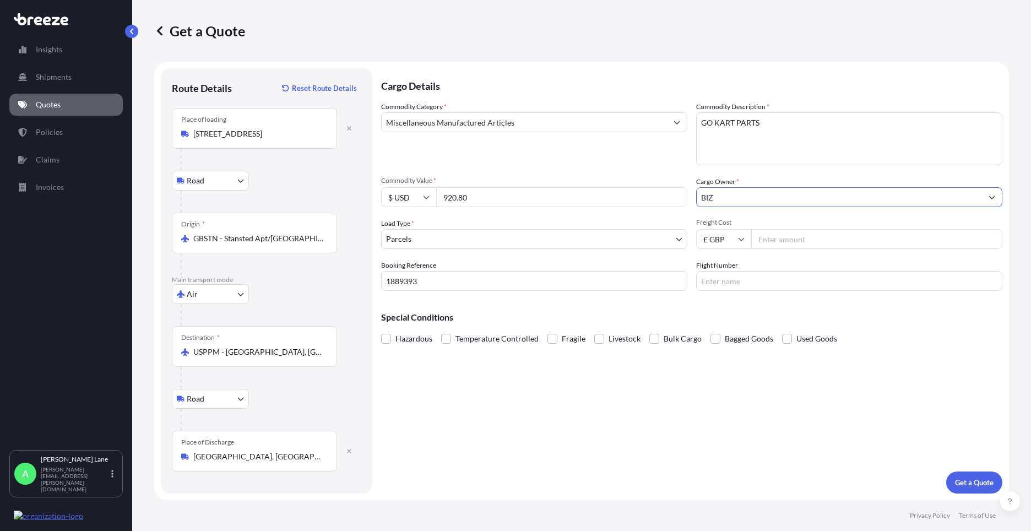
type input "BIZ"
click at [780, 242] on input "Freight Cost" at bounding box center [876, 239] width 251 height 20
type input "112.19"
click at [762, 275] on input "Flight Number" at bounding box center [849, 281] width 306 height 20
type input "FEDEX"
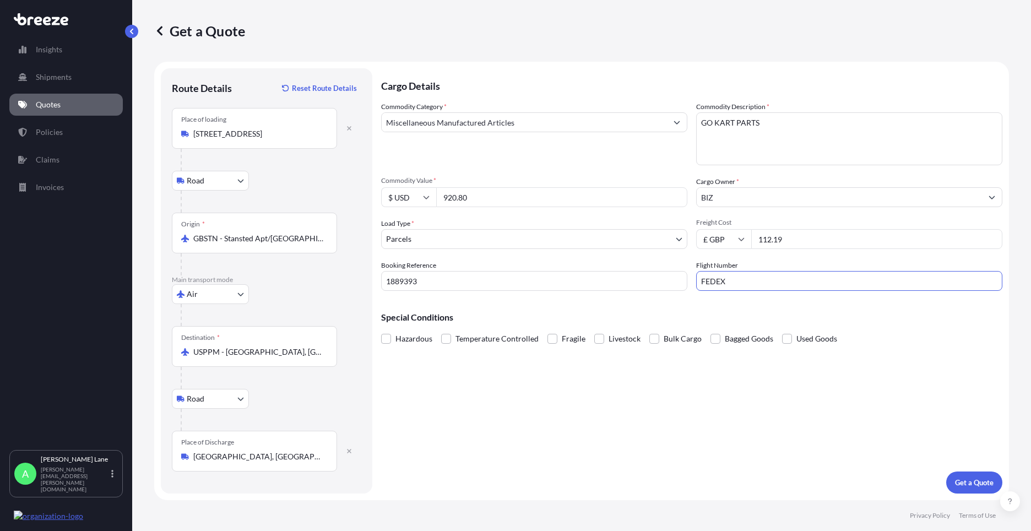
click at [604, 404] on div "Cargo Details Commodity Category * Miscellaneous Manufactured Articles Commodit…" at bounding box center [691, 280] width 621 height 425
click at [970, 485] on p "Get a Quote" at bounding box center [974, 482] width 39 height 11
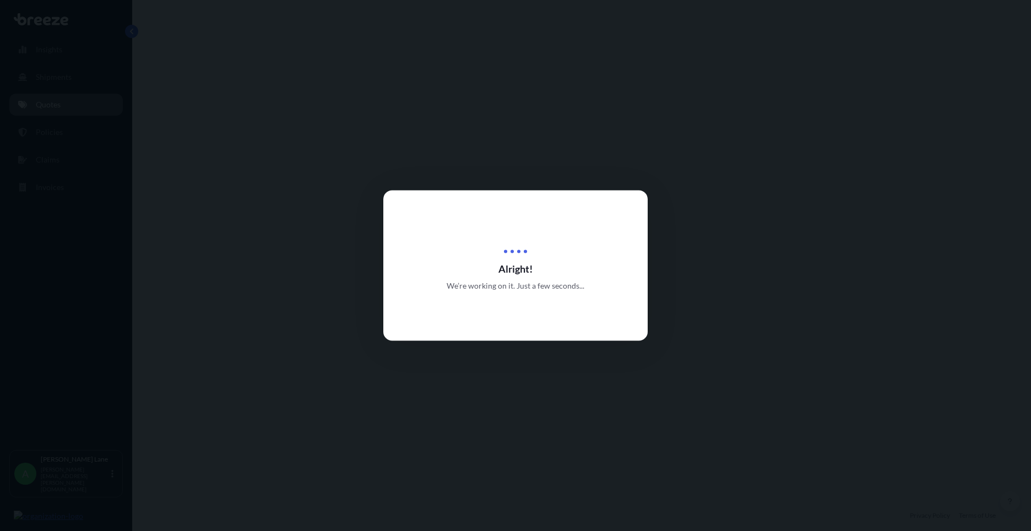
select select "Road"
select select "Air"
select select "Road"
select select "3"
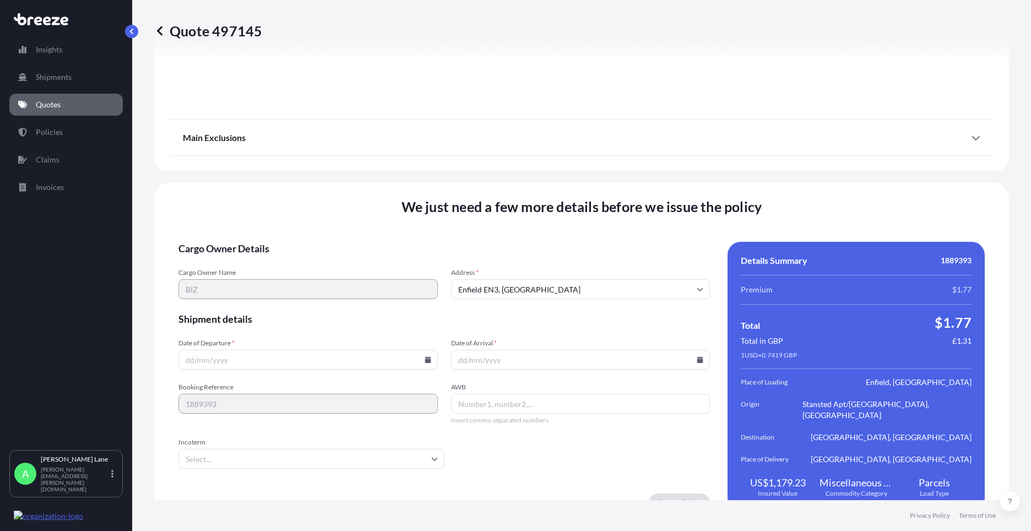
scroll to position [1436, 0]
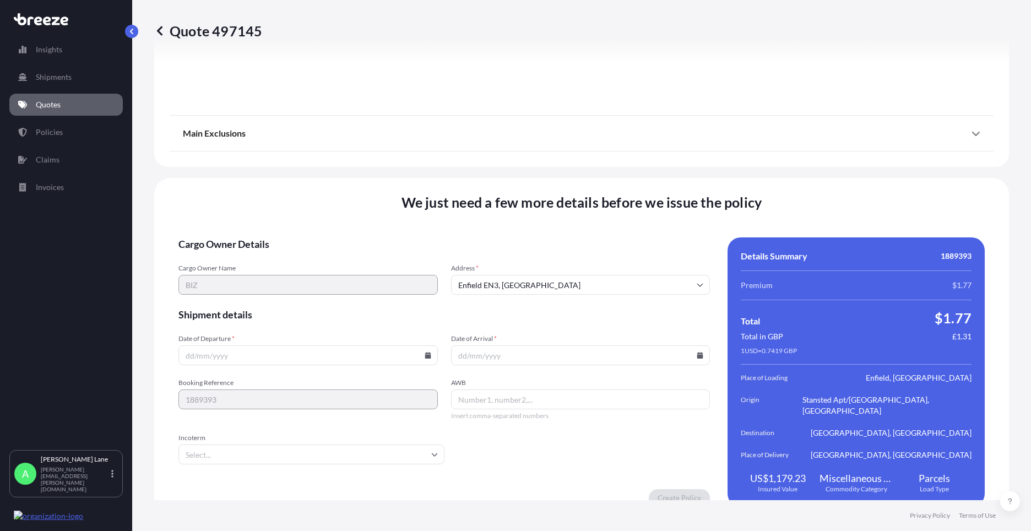
click at [424, 352] on icon at bounding box center [427, 355] width 7 height 7
click at [282, 269] on button "20" at bounding box center [281, 267] width 18 height 18
type input "[DATE]"
click at [240, 444] on input "Incoterm" at bounding box center [311, 454] width 266 height 20
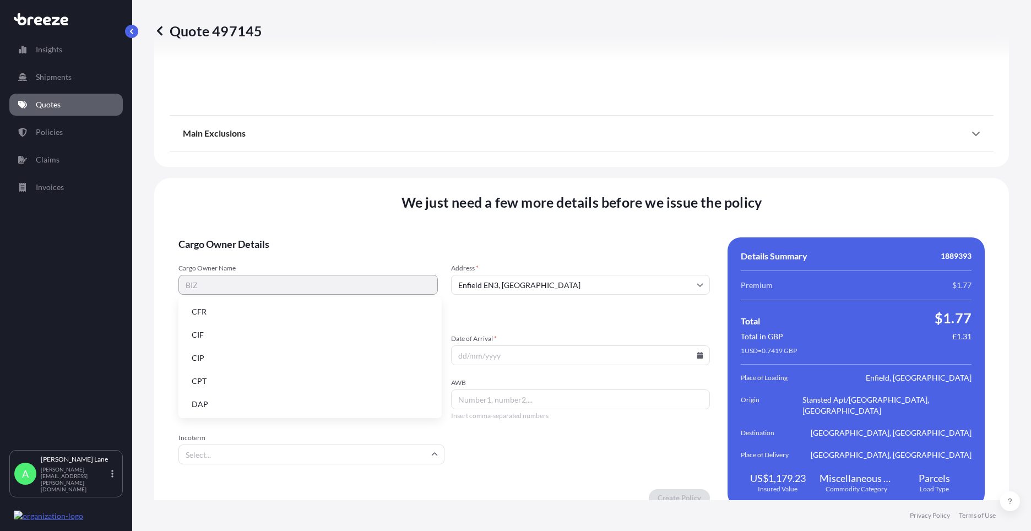
click at [230, 405] on li "DAP" at bounding box center [310, 404] width 254 height 21
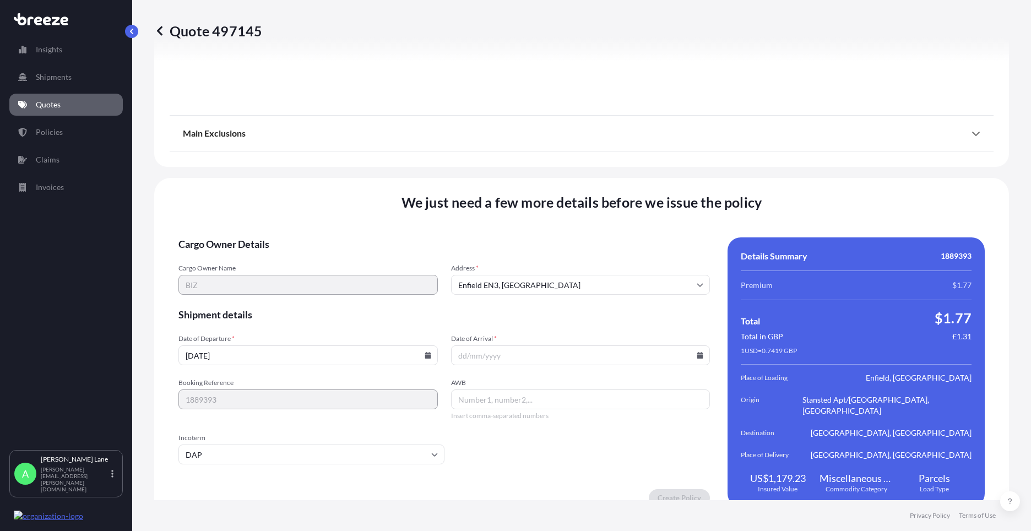
paste input "392312029640"
type input "392312029640"
click at [698, 345] on input "Date of Arrival *" at bounding box center [580, 355] width 259 height 20
click at [697, 352] on icon at bounding box center [700, 355] width 6 height 7
click at [601, 267] on button "22" at bounding box center [603, 267] width 18 height 18
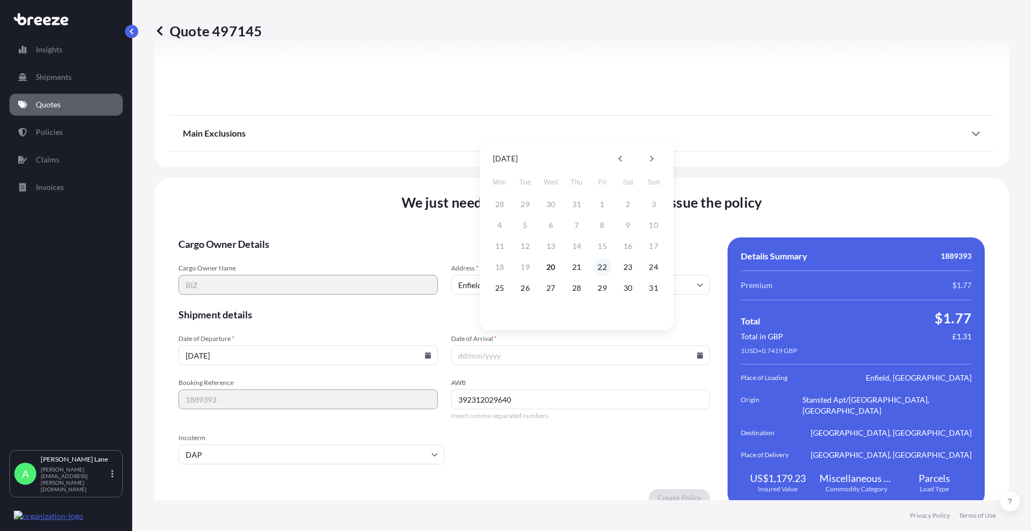
type input "[DATE]"
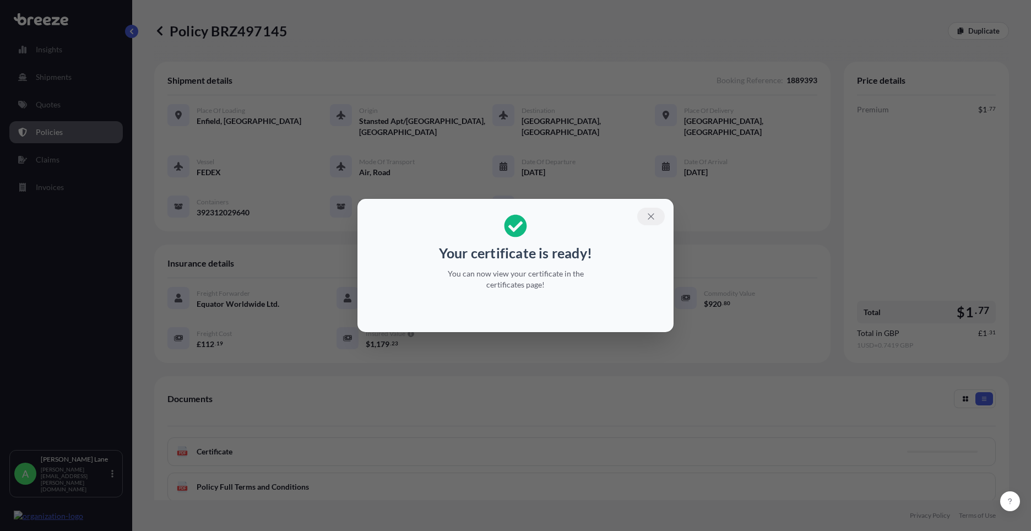
click at [655, 217] on button "button" at bounding box center [651, 217] width 28 height 18
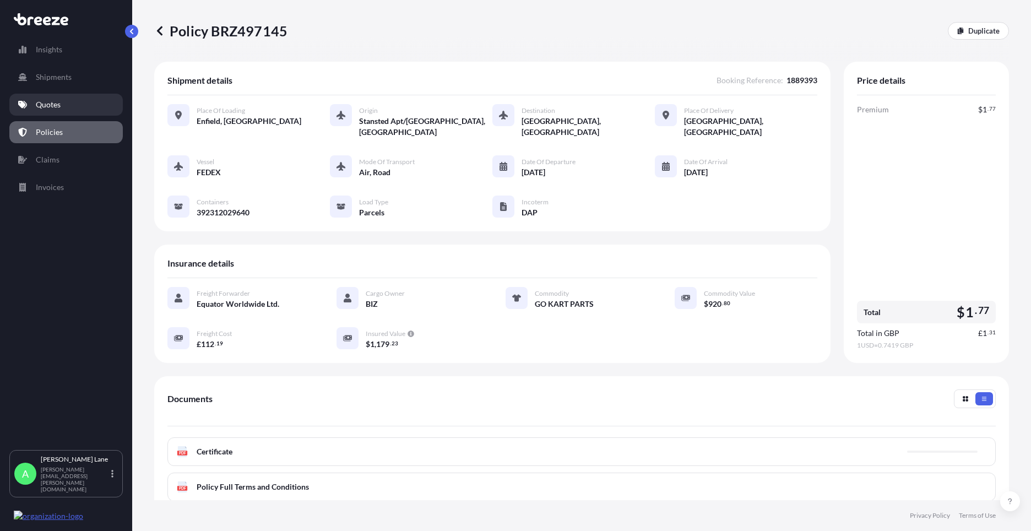
click at [56, 111] on link "Quotes" at bounding box center [65, 105] width 113 height 22
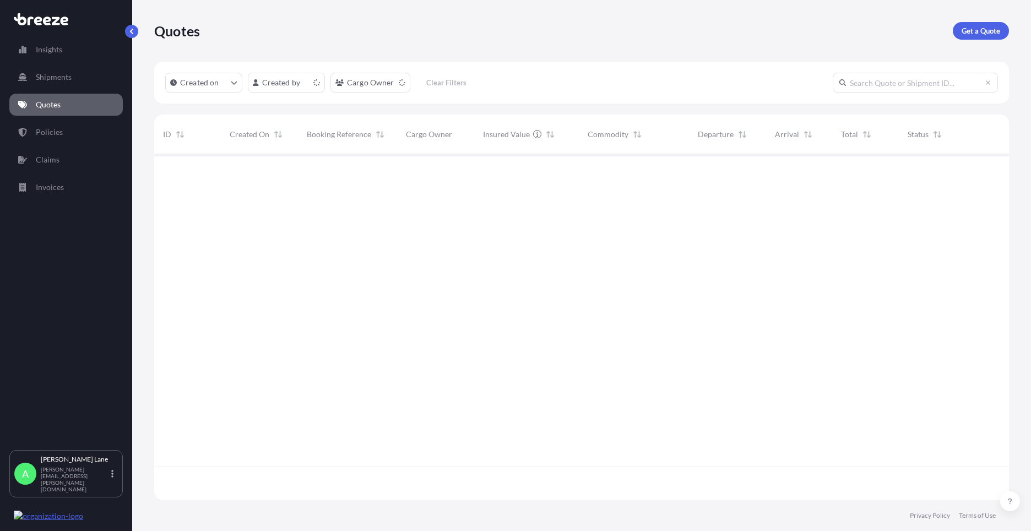
scroll to position [344, 846]
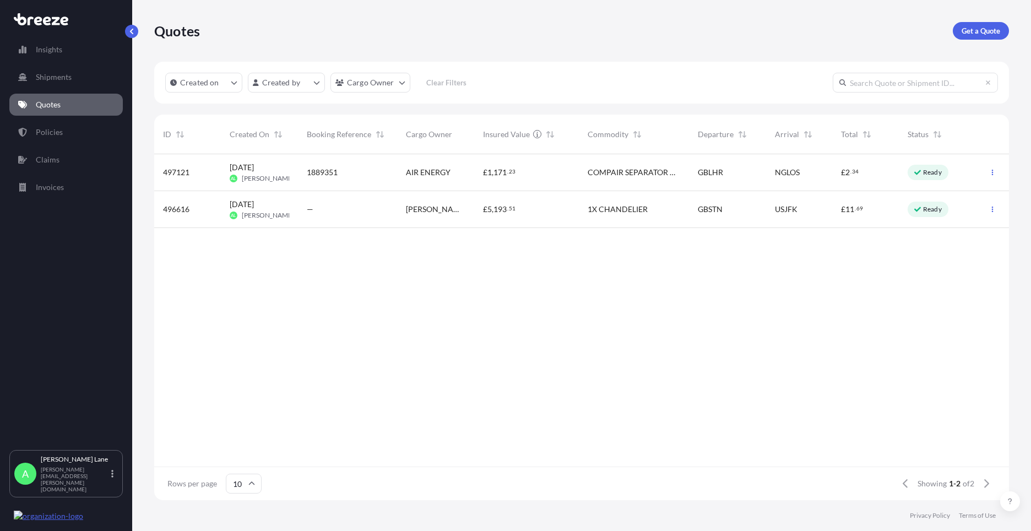
click at [690, 179] on div "GBLHR" at bounding box center [727, 172] width 77 height 37
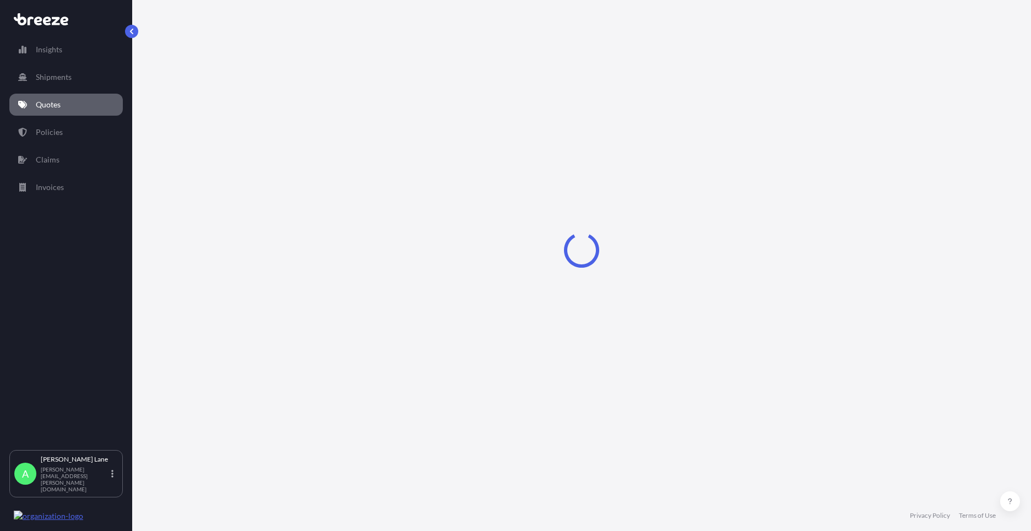
select select "Road"
select select "Air"
select select "3"
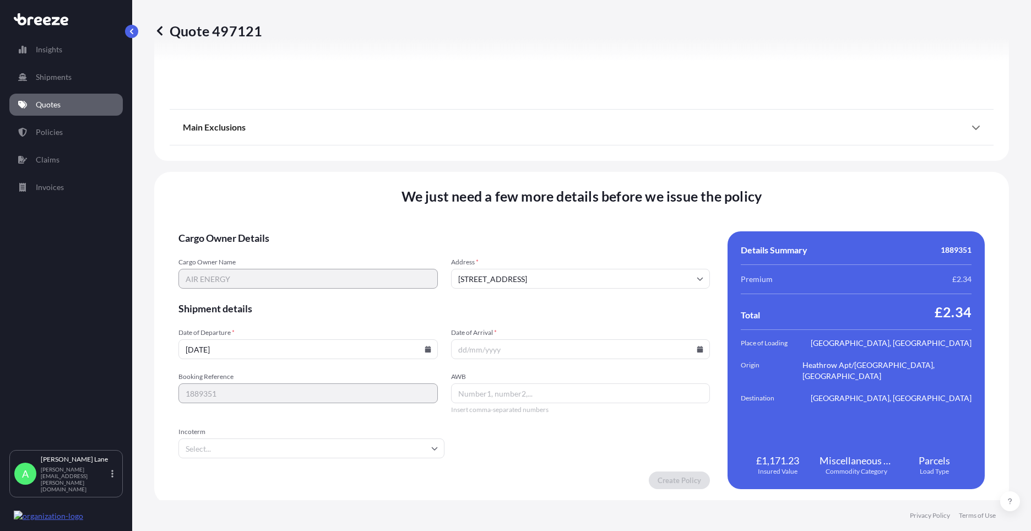
scroll to position [1368, 0]
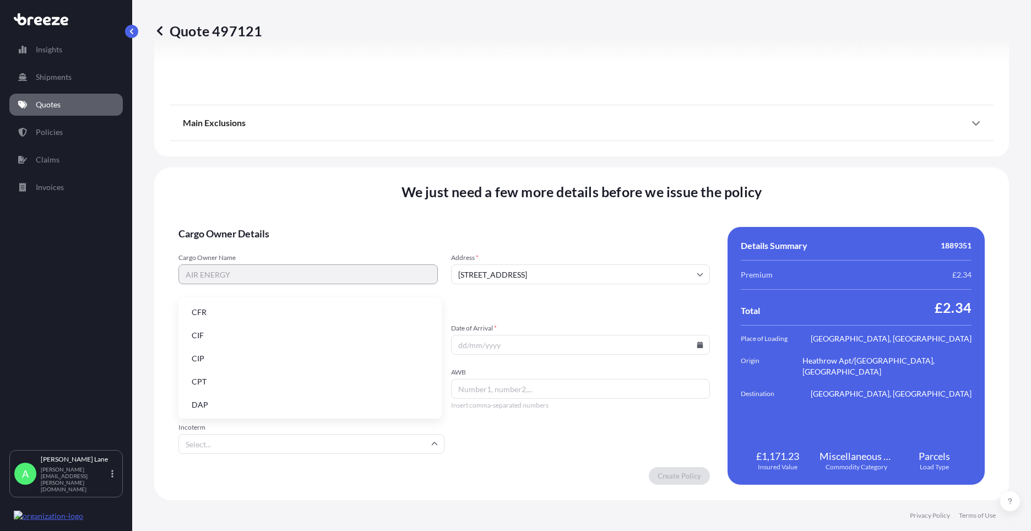
click at [338, 444] on input "Incoterm" at bounding box center [311, 444] width 266 height 20
click at [297, 404] on li "DAP" at bounding box center [310, 404] width 254 height 21
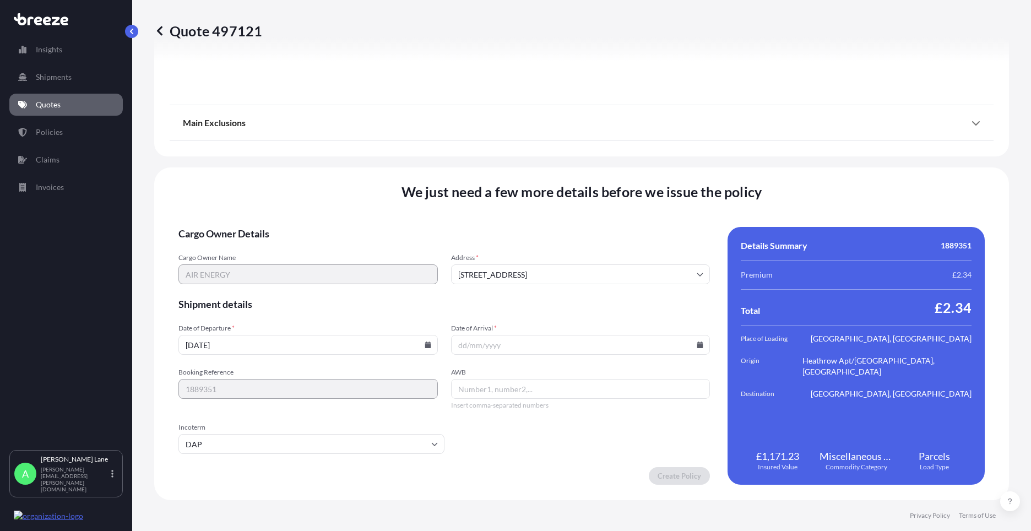
paste input "1ZW074F30420722425"
type input "1ZW074F30420722425"
click at [696, 345] on icon at bounding box center [699, 344] width 7 height 7
click at [499, 288] on button "25" at bounding box center [500, 289] width 18 height 18
type input "[DATE]"
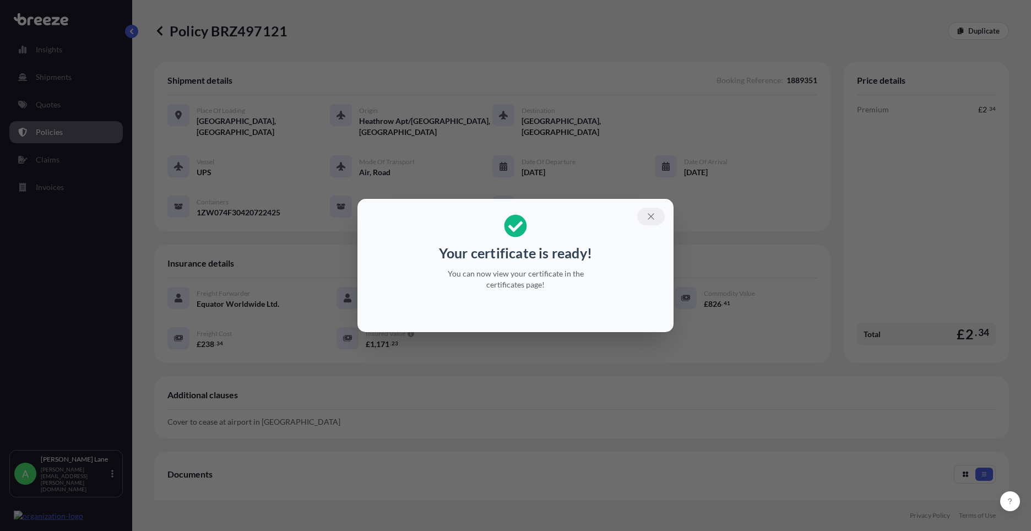
click at [656, 212] on button "button" at bounding box center [651, 217] width 28 height 18
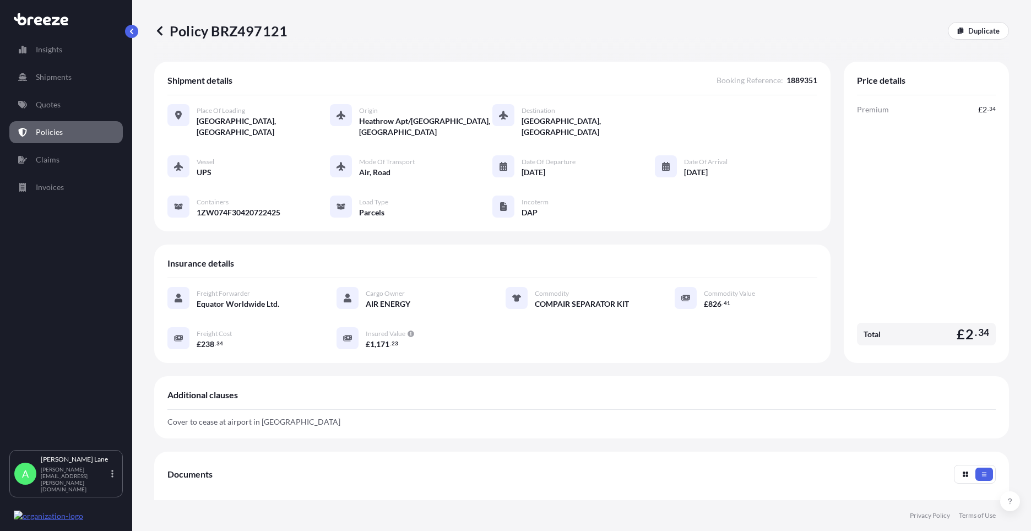
click at [61, 137] on p "Policies" at bounding box center [49, 132] width 27 height 11
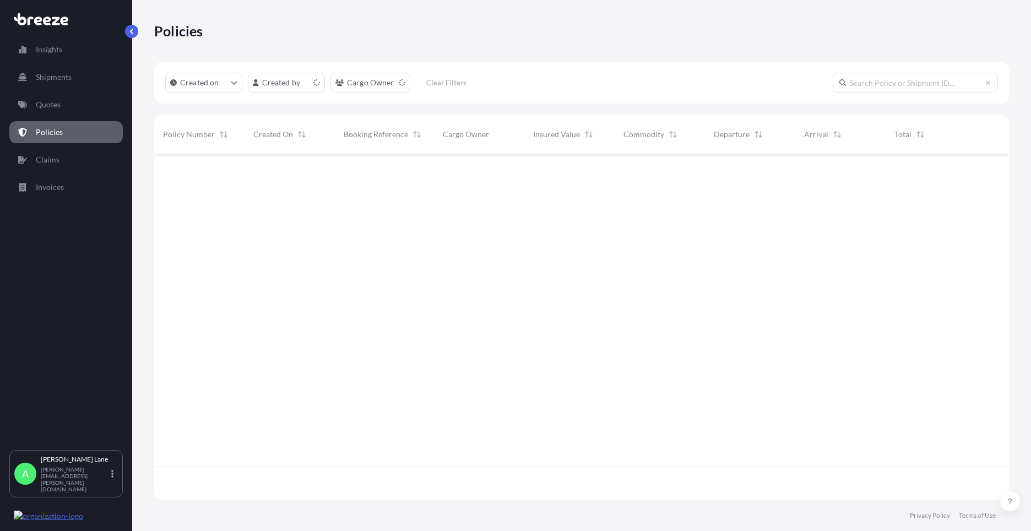
scroll to position [344, 846]
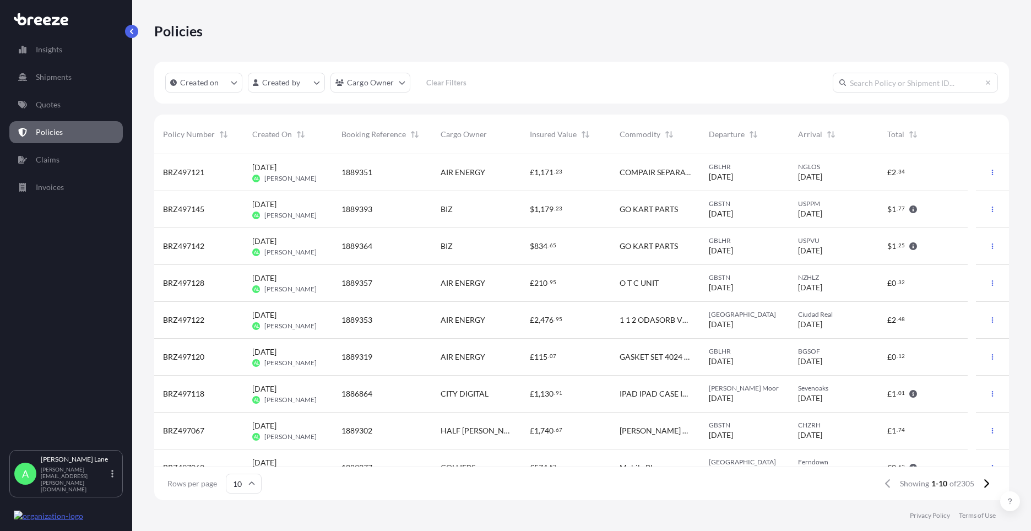
click at [419, 216] on div "1889393" at bounding box center [382, 209] width 99 height 37
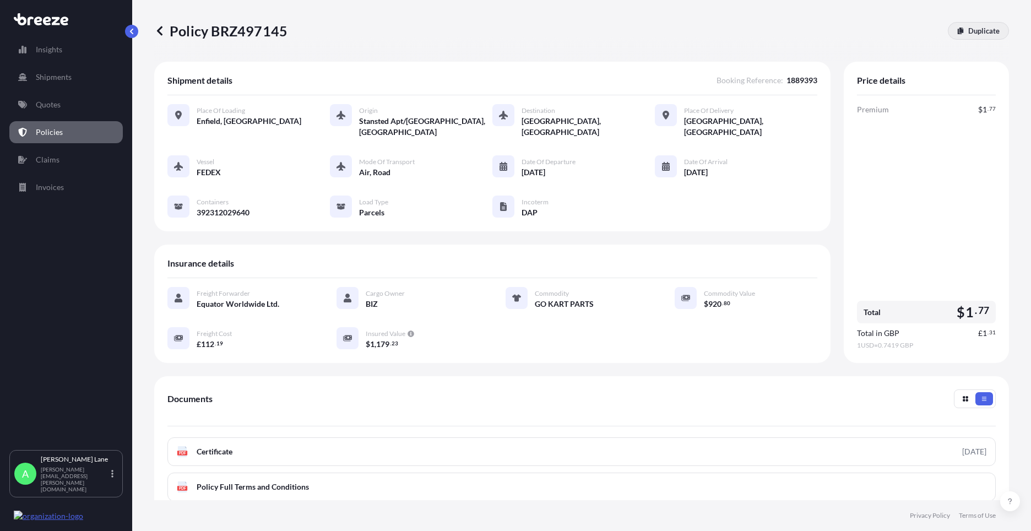
click at [980, 35] on p "Duplicate" at bounding box center [983, 30] width 31 height 11
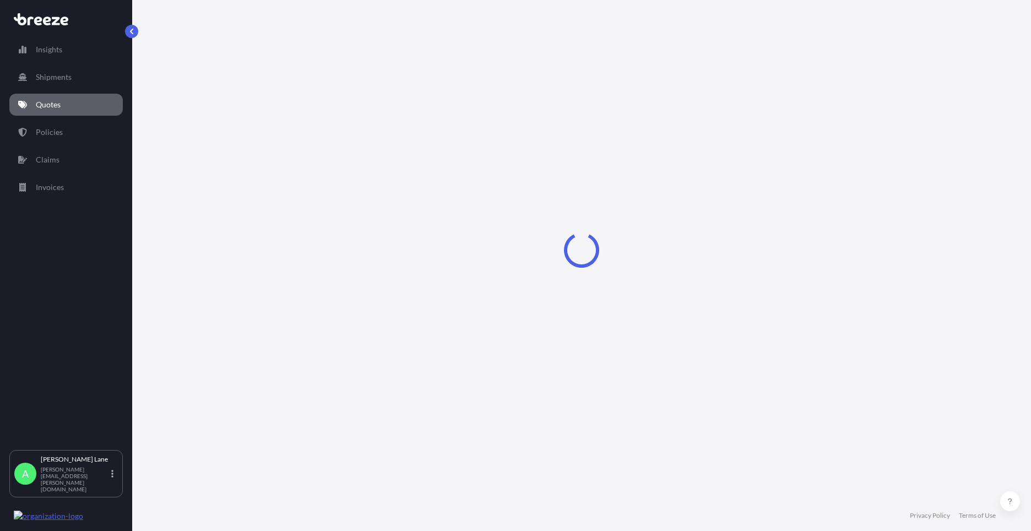
select select "Road"
select select "Air"
select select "Road"
select select "3"
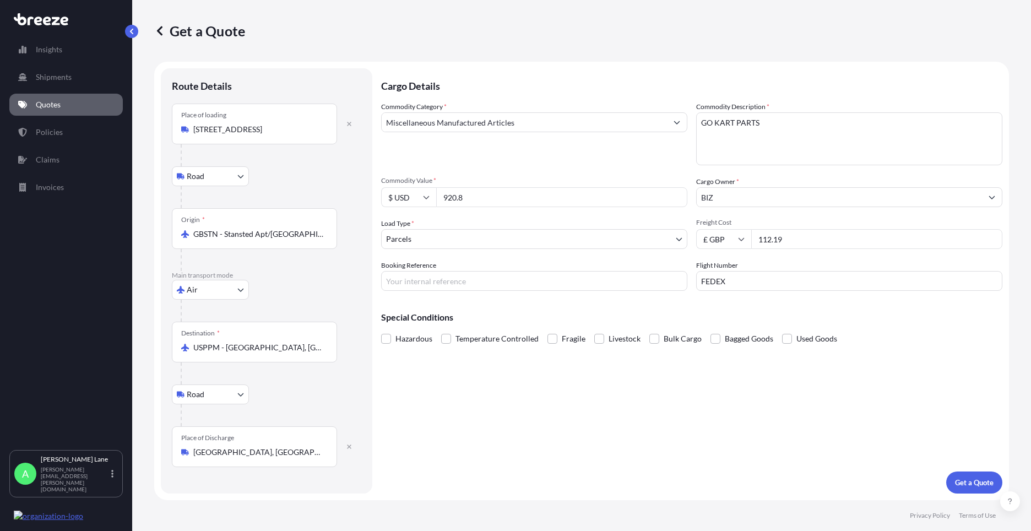
click at [453, 285] on input "Booking Reference" at bounding box center [534, 281] width 306 height 20
paste input "1889397"
type input "1889397"
drag, startPoint x: 476, startPoint y: 202, endPoint x: 433, endPoint y: 198, distance: 43.7
click at [433, 198] on div "$ USD 920.8" at bounding box center [534, 197] width 306 height 20
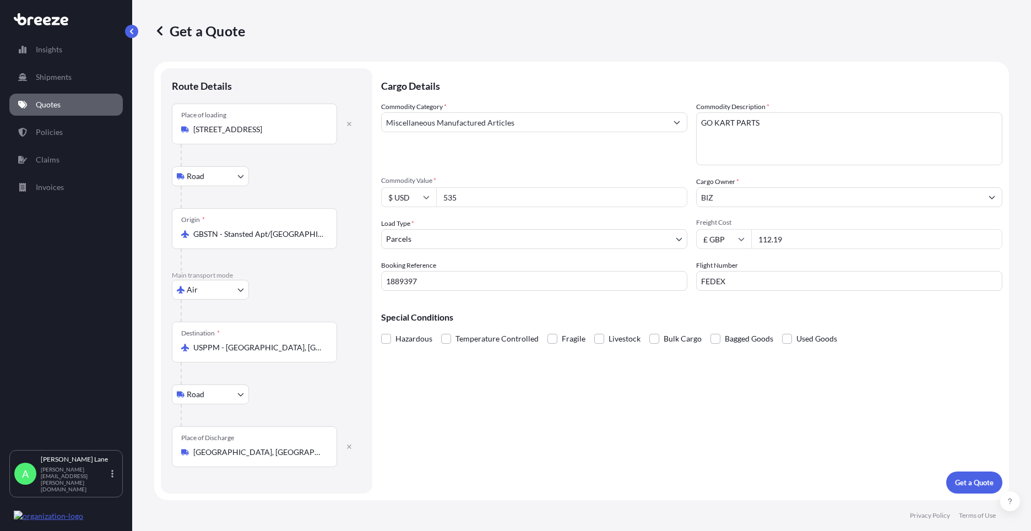
type input "535"
drag, startPoint x: 766, startPoint y: 241, endPoint x: 700, endPoint y: 244, distance: 66.2
click at [700, 244] on div "£ GBP 112.19" at bounding box center [849, 239] width 306 height 20
type input "86.26"
click at [949, 485] on button "Get a Quote" at bounding box center [974, 482] width 56 height 22
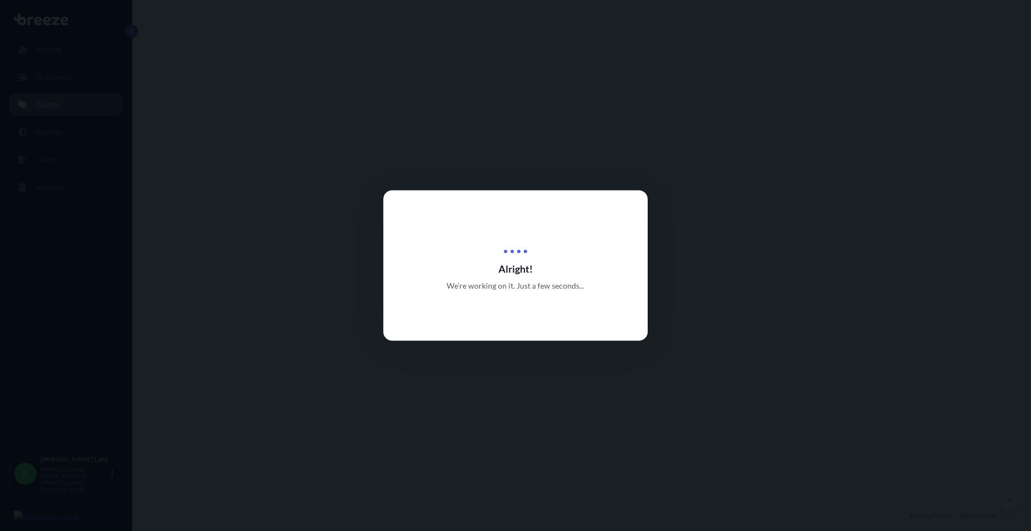
select select "Road"
select select "Air"
select select "Road"
select select "3"
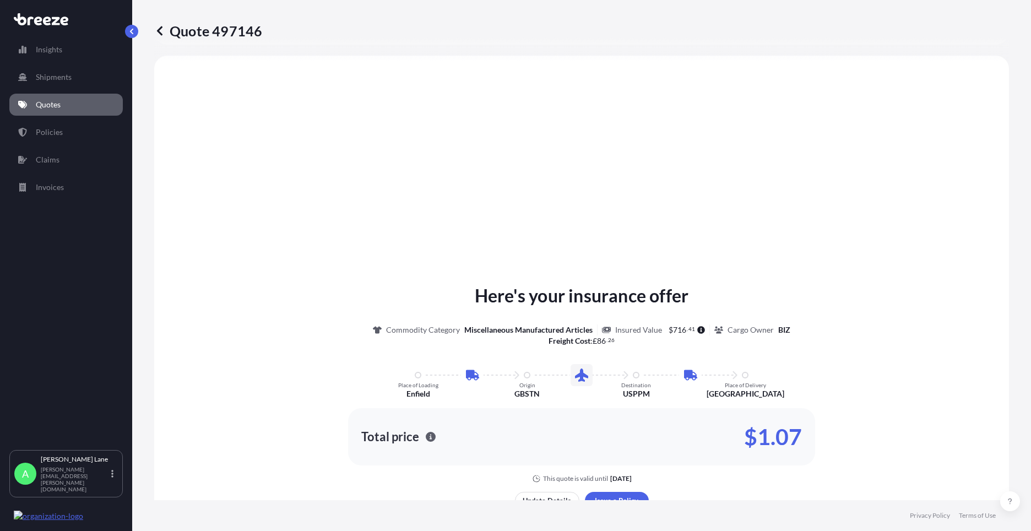
scroll to position [440, 0]
click at [613, 502] on footer "Privacy Policy Terms of Use" at bounding box center [581, 515] width 899 height 31
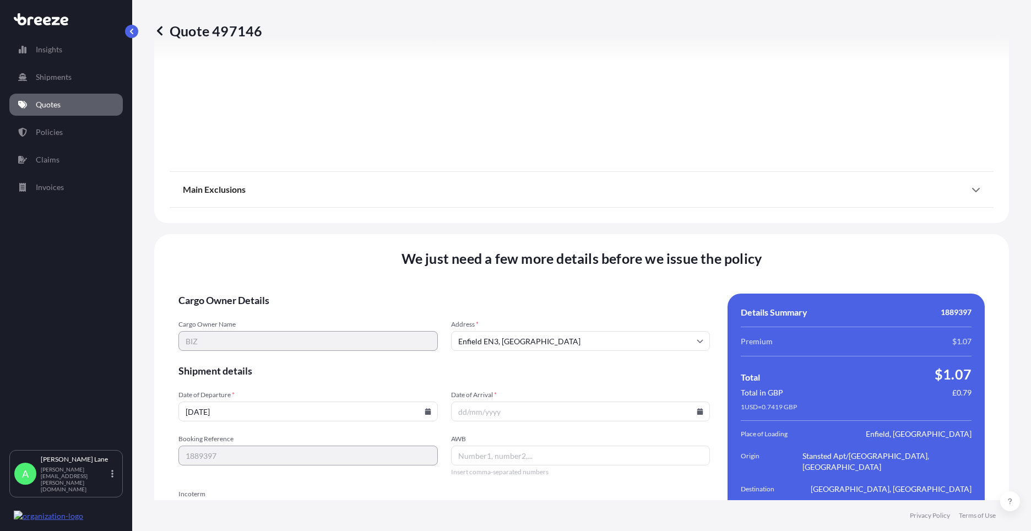
scroll to position [1436, 0]
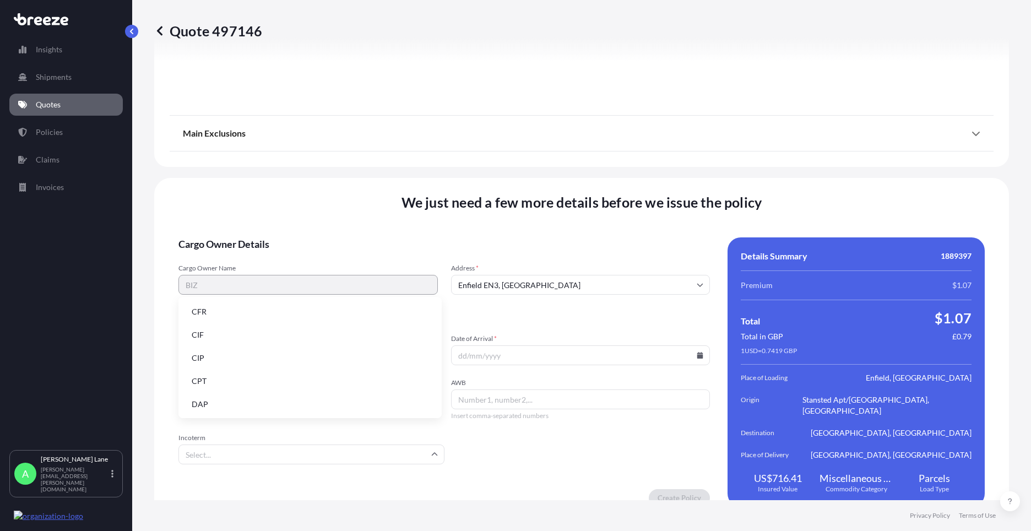
click at [321, 451] on input "Incoterm" at bounding box center [311, 454] width 266 height 20
click at [264, 411] on li "DAP" at bounding box center [310, 404] width 254 height 21
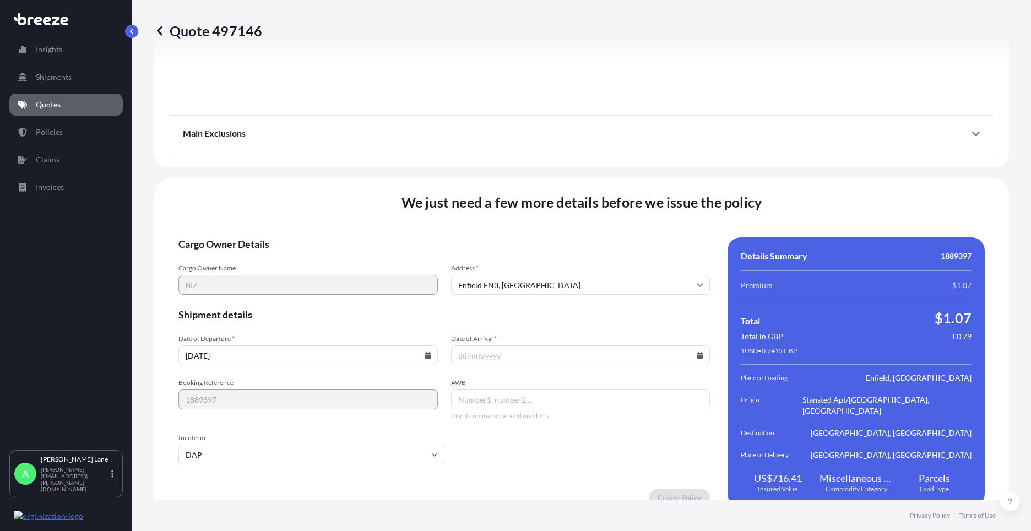
paste input "392312280449"
type input "392312280449"
click at [697, 352] on icon at bounding box center [700, 355] width 6 height 7
click at [575, 268] on button "21" at bounding box center [577, 267] width 18 height 18
type input "[DATE]"
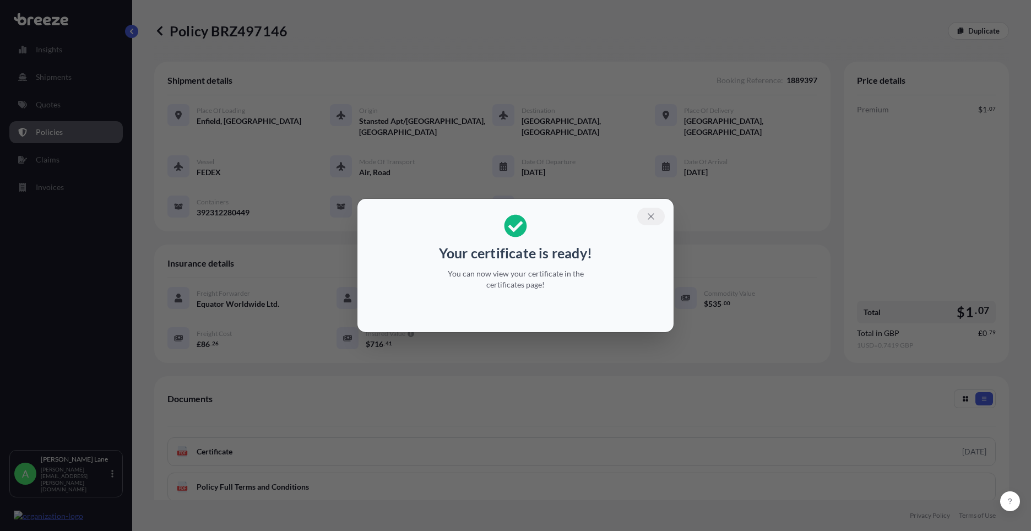
click at [644, 219] on button "button" at bounding box center [651, 217] width 28 height 18
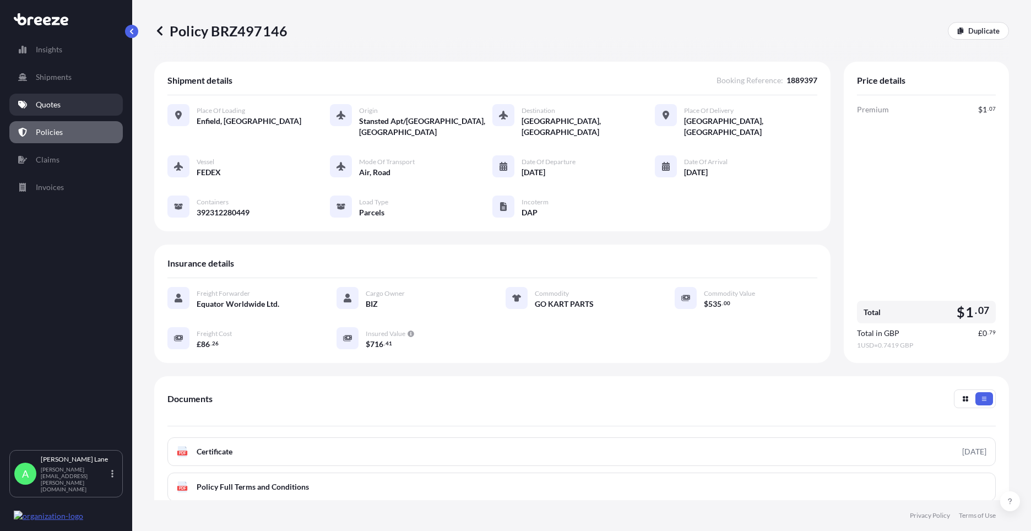
click at [53, 104] on p "Quotes" at bounding box center [48, 104] width 25 height 11
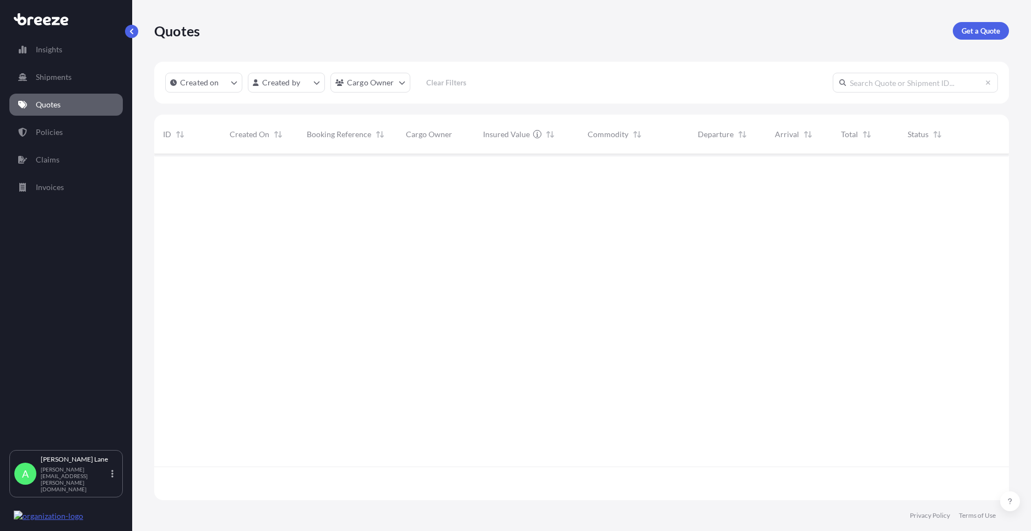
scroll to position [344, 846]
click at [970, 34] on p "Get a Quote" at bounding box center [980, 30] width 39 height 11
select select "Road"
select select "1"
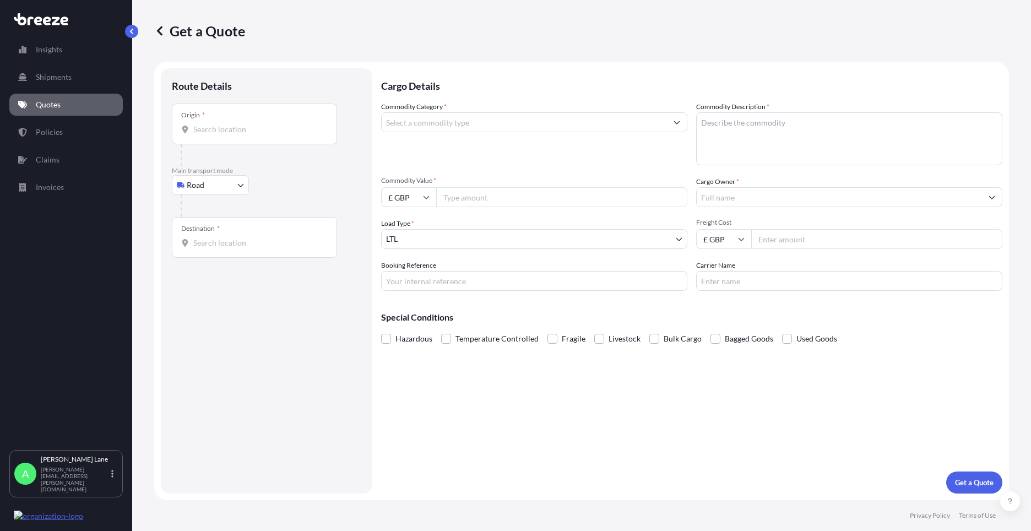
click at [247, 132] on input "Origin *" at bounding box center [258, 129] width 130 height 11
paste input "W1U 1FD"
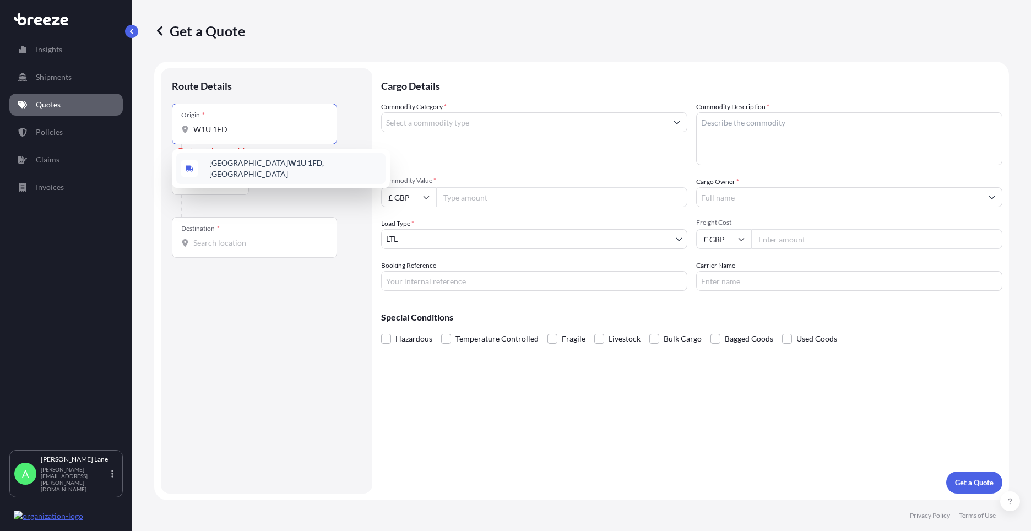
click at [272, 168] on span "[GEOGRAPHIC_DATA] W1U 1FD , [GEOGRAPHIC_DATA]" at bounding box center [295, 168] width 172 height 22
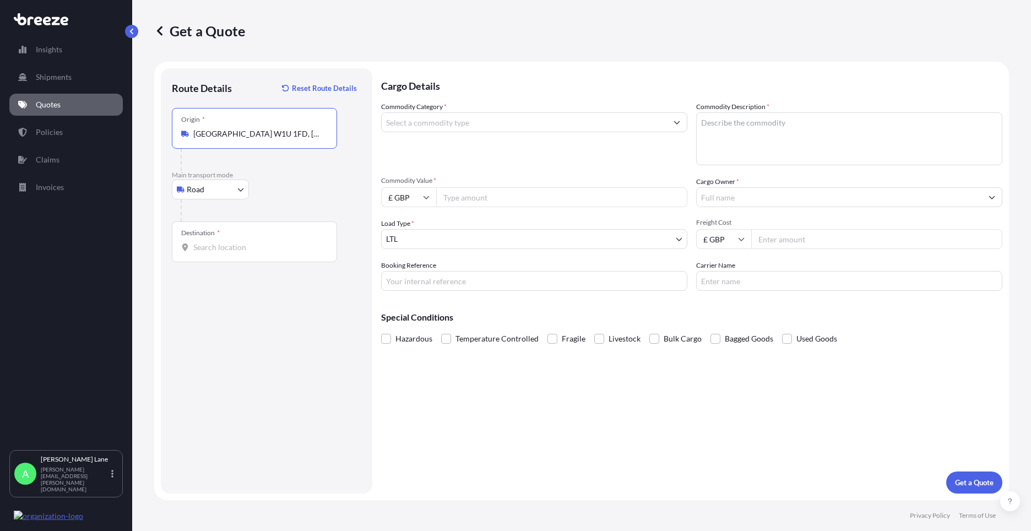
type input "[GEOGRAPHIC_DATA] W1U 1FD, [GEOGRAPHIC_DATA]"
click at [259, 240] on div "Destination *" at bounding box center [254, 241] width 165 height 41
click at [259, 242] on input "Destination *" at bounding box center [258, 247] width 130 height 11
paste input "HG2 9NG"
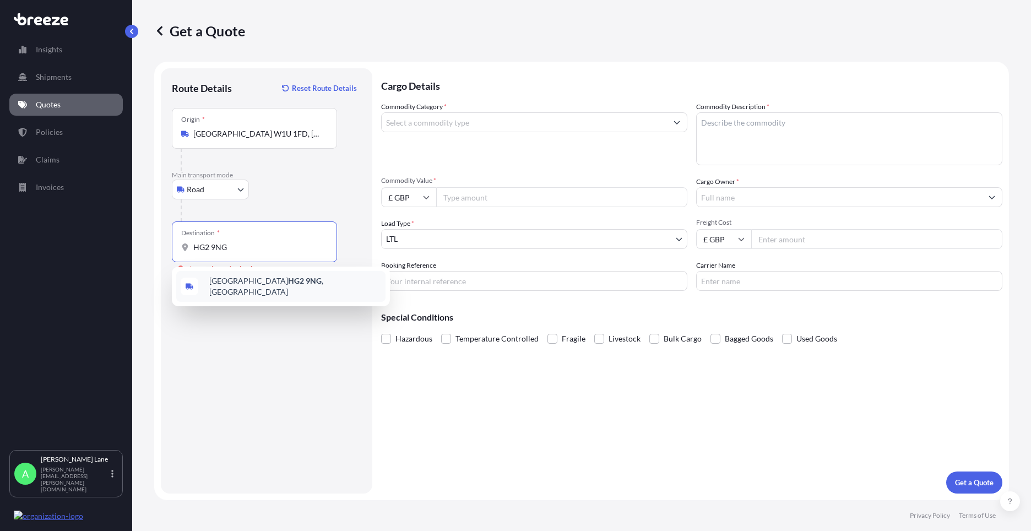
click at [272, 292] on div "[STREET_ADDRESS]" at bounding box center [280, 286] width 209 height 31
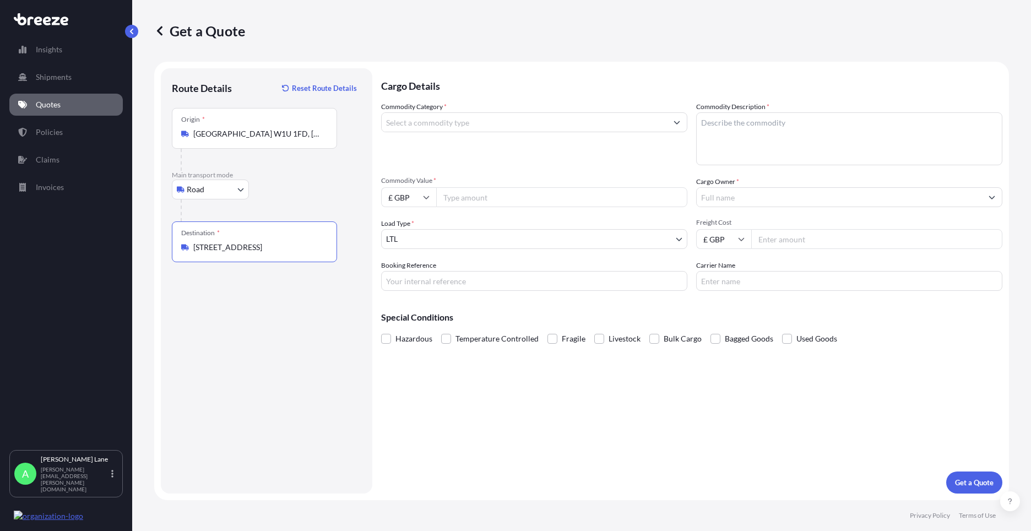
type input "[STREET_ADDRESS]"
click at [467, 130] on div "Commodity Category *" at bounding box center [534, 133] width 306 height 64
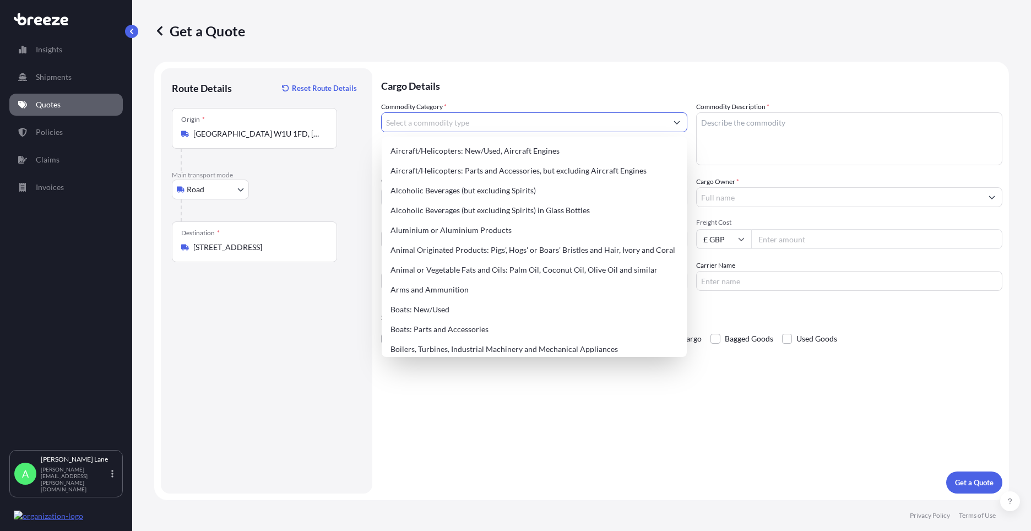
click at [464, 126] on input "Commodity Category *" at bounding box center [524, 122] width 285 height 20
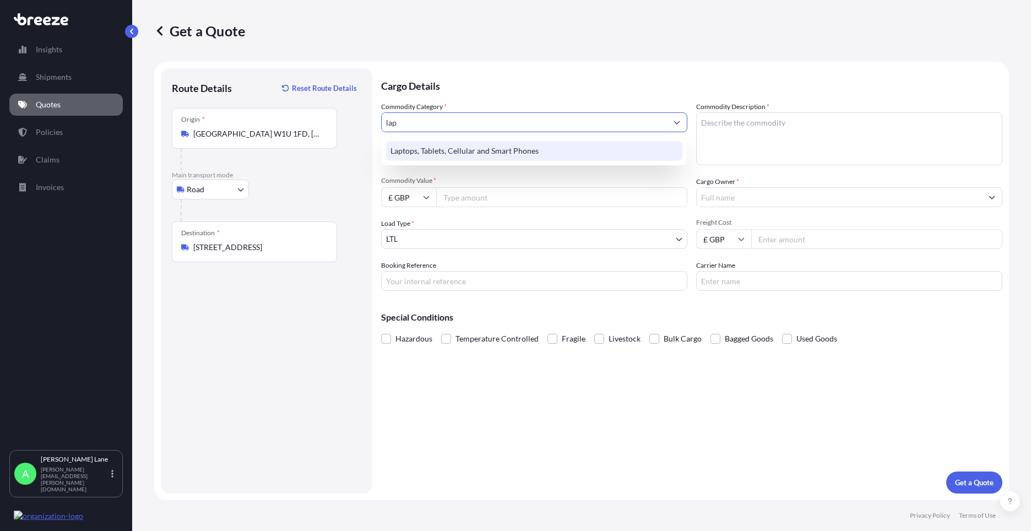
click at [467, 147] on div "Laptops, Tablets, Cellular and Smart Phones" at bounding box center [534, 151] width 296 height 20
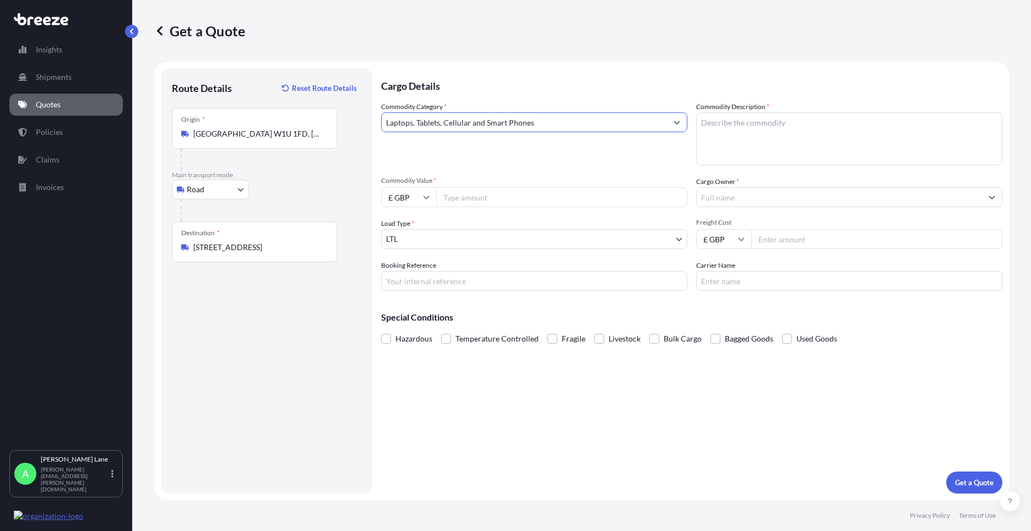
type input "Laptops, Tablets, Cellular and Smart Phones"
click at [477, 195] on input "Commodity Value *" at bounding box center [561, 197] width 251 height 20
type input "500"
click at [498, 290] on input "Booking Reference" at bounding box center [534, 281] width 306 height 20
paste input "1889395"
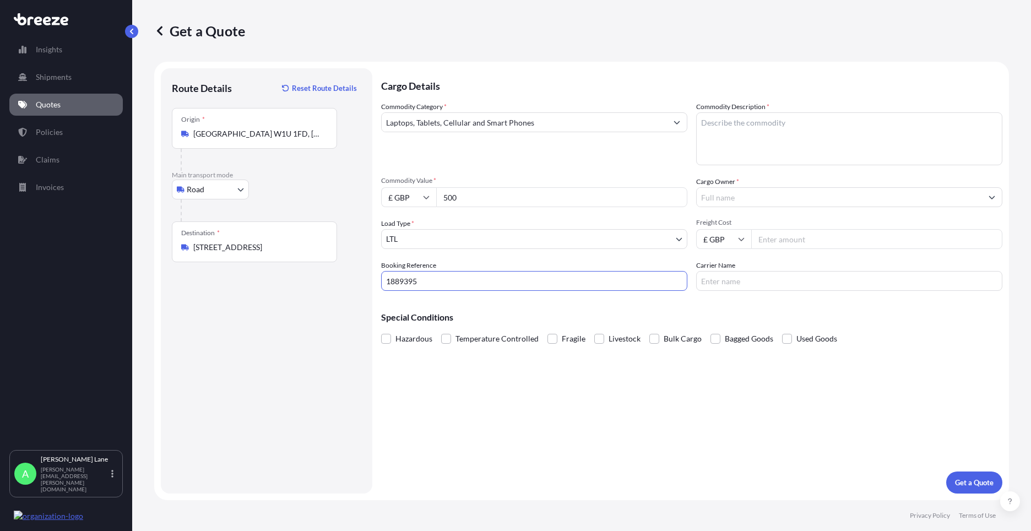
type input "1889395"
paste textarea "I PHONE 14"
type textarea "I PHONE 14"
click at [753, 203] on input "Cargo Owner *" at bounding box center [838, 197] width 285 height 20
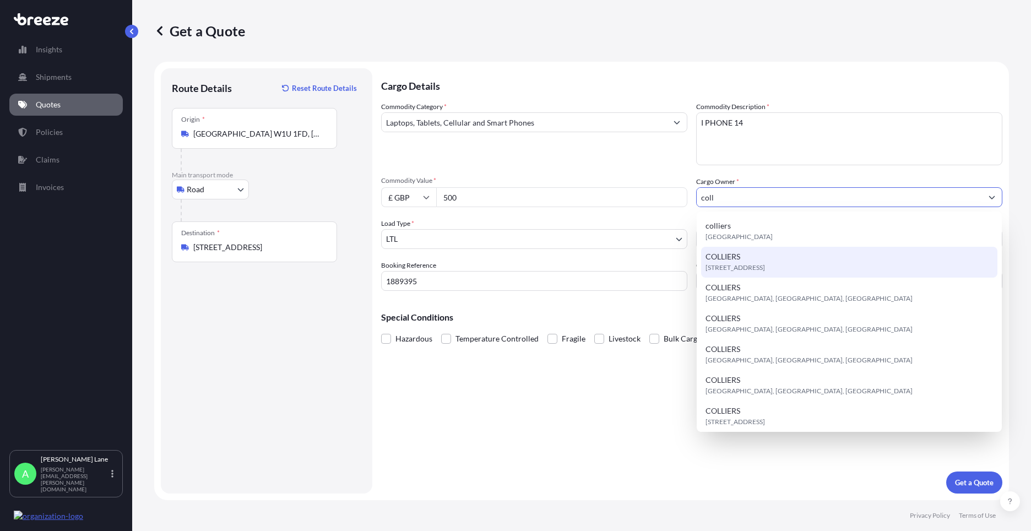
click at [761, 262] on span "[STREET_ADDRESS]" at bounding box center [734, 267] width 59 height 11
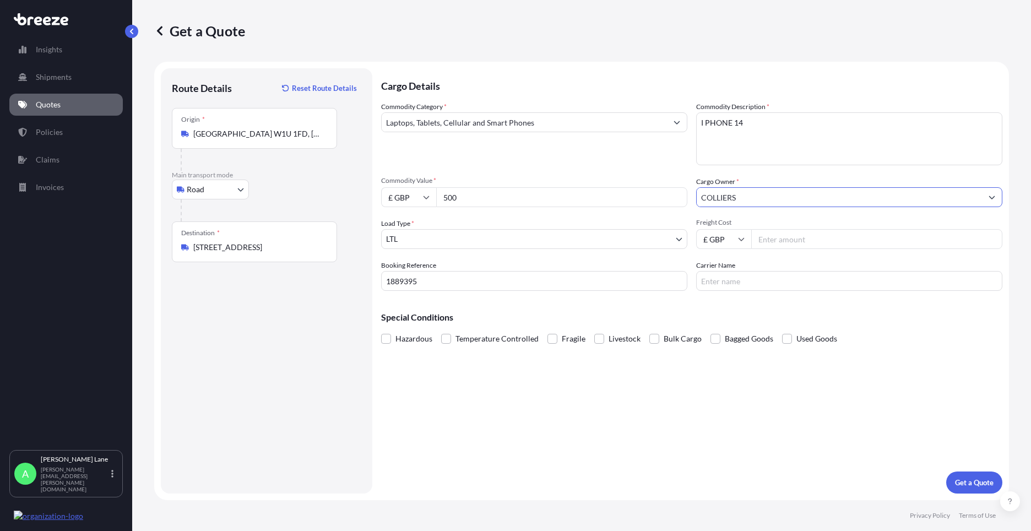
type input "COLLIERS"
click at [785, 237] on input "Freight Cost" at bounding box center [876, 239] width 251 height 20
type input "22.30"
click at [707, 284] on input "Carrier Name" at bounding box center [849, 281] width 306 height 20
type input "FEDEX"
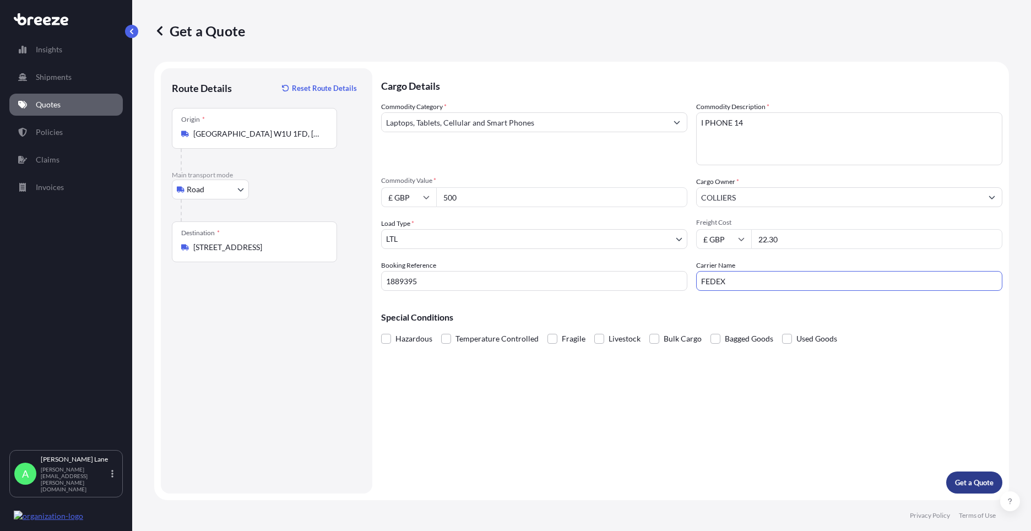
click at [990, 480] on p "Get a Quote" at bounding box center [974, 482] width 39 height 11
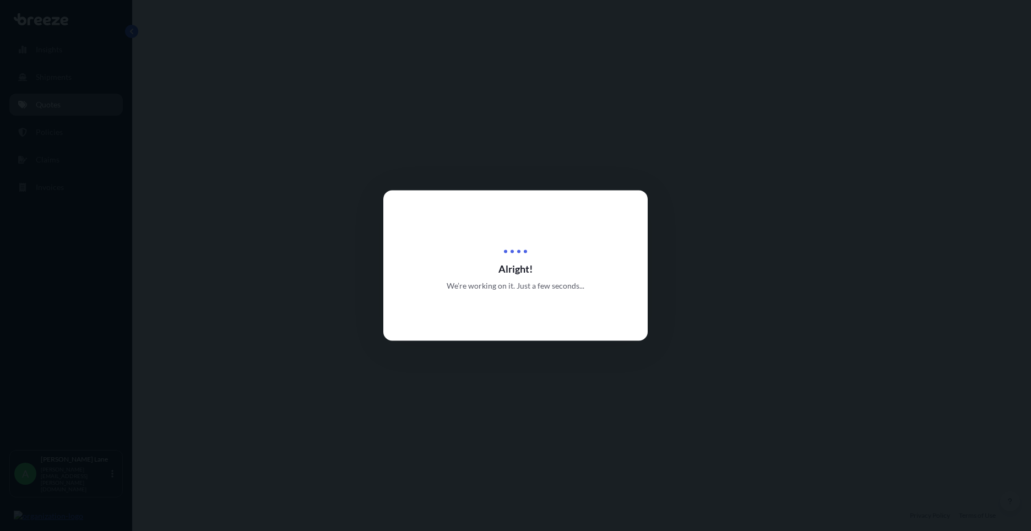
select select "Road"
select select "1"
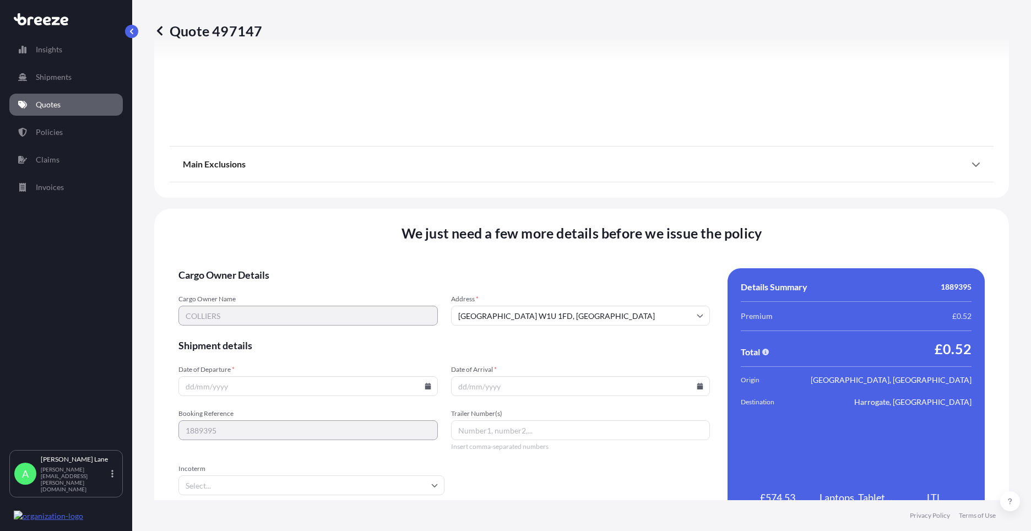
scroll to position [1217, 0]
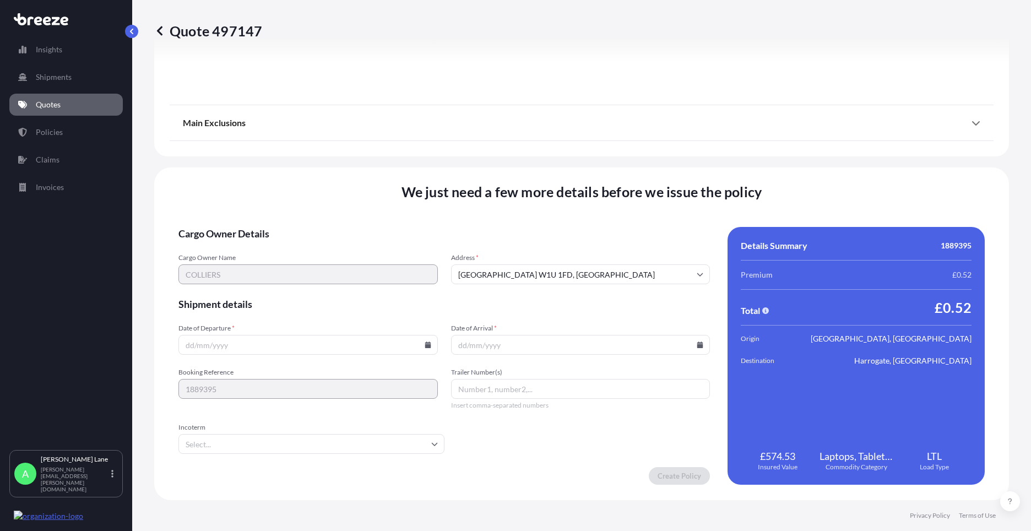
click at [425, 345] on icon at bounding box center [427, 344] width 6 height 7
drag, startPoint x: 278, startPoint y: 266, endPoint x: 262, endPoint y: 343, distance: 78.7
click at [279, 266] on button "20" at bounding box center [281, 268] width 18 height 18
type input "[DATE]"
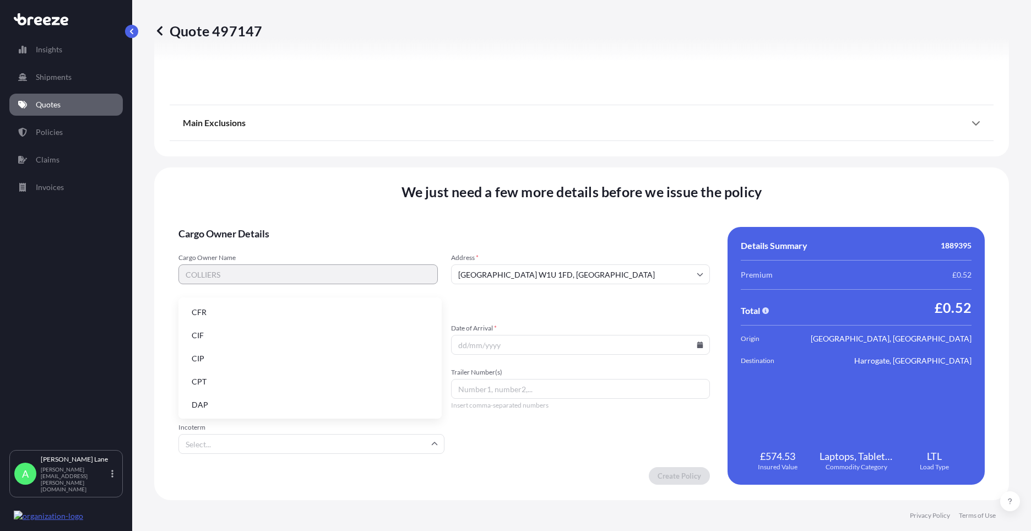
click at [219, 440] on input "Incoterm" at bounding box center [311, 444] width 266 height 20
click at [224, 406] on li "DAP" at bounding box center [310, 404] width 254 height 21
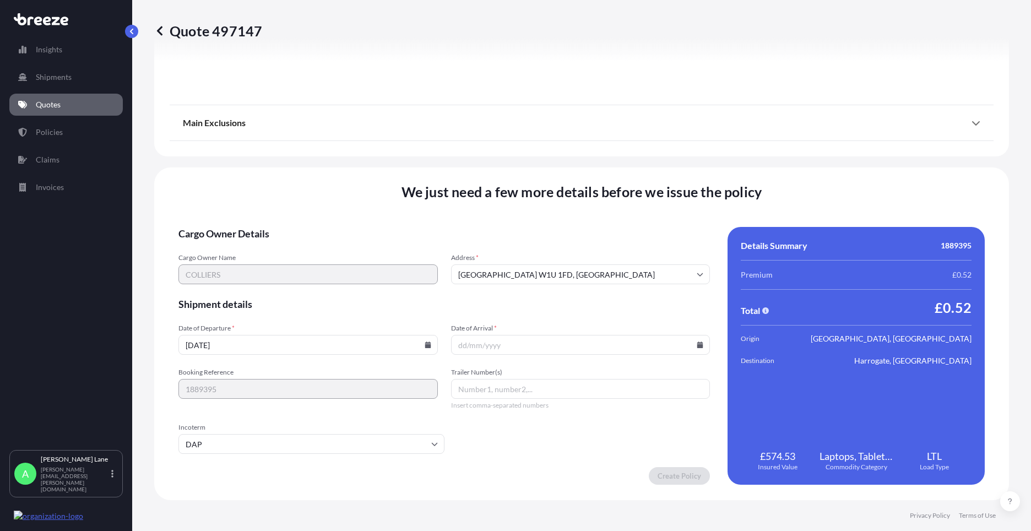
paste input "392312026262"
type input "392312026262"
click at [696, 346] on icon at bounding box center [699, 344] width 7 height 7
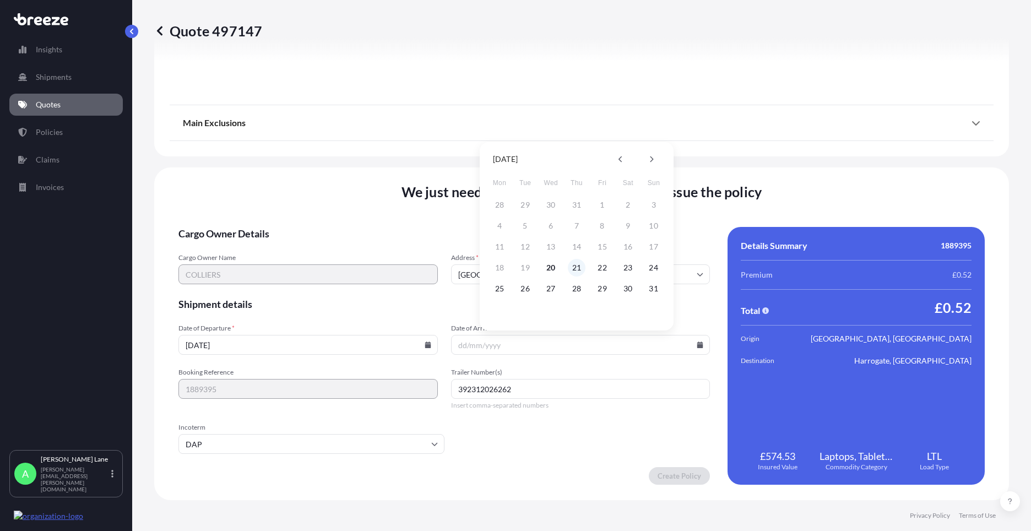
click at [577, 269] on button "21" at bounding box center [577, 268] width 18 height 18
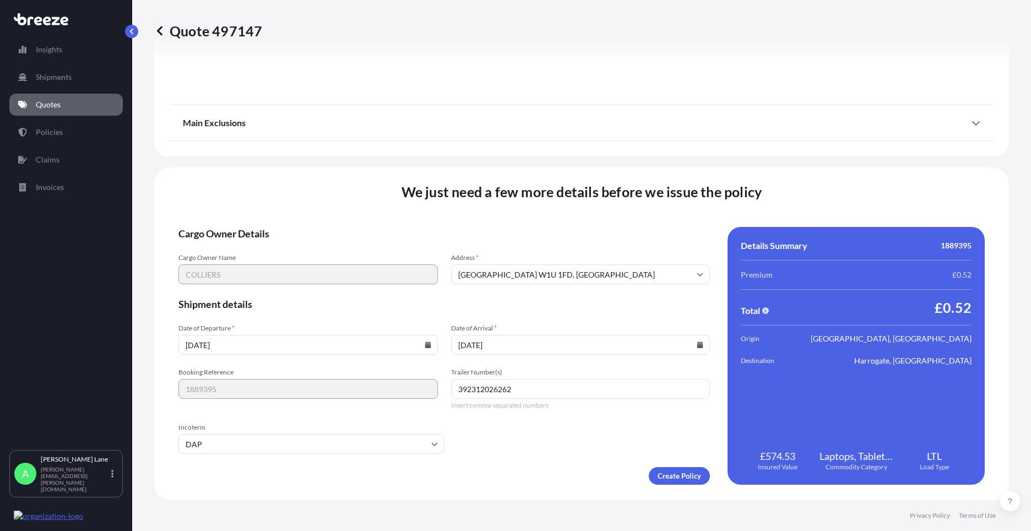
type input "[DATE]"
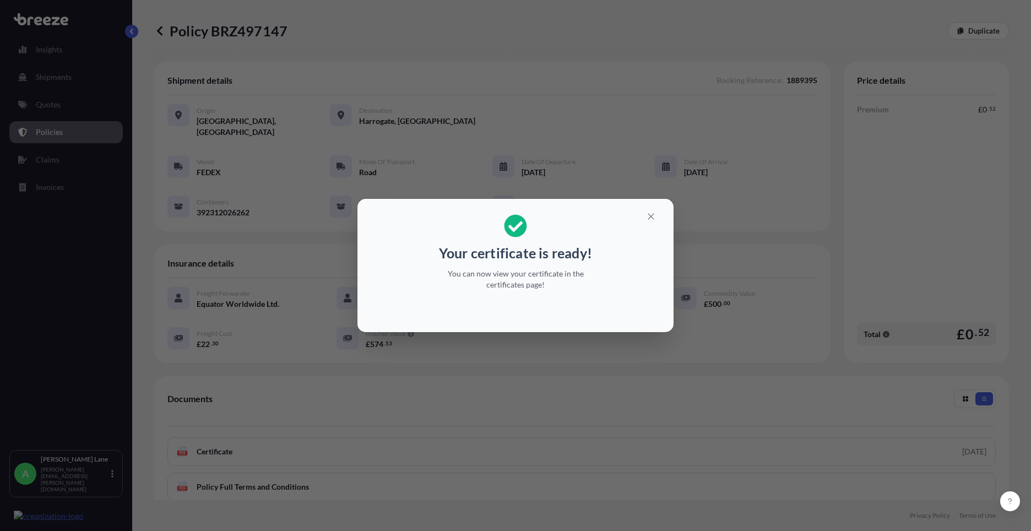
click at [646, 225] on h2 "Your certificate is ready! You can now view your certificate in the certificate…" at bounding box center [515, 252] width 298 height 89
click at [648, 218] on icon "button" at bounding box center [651, 216] width 10 height 10
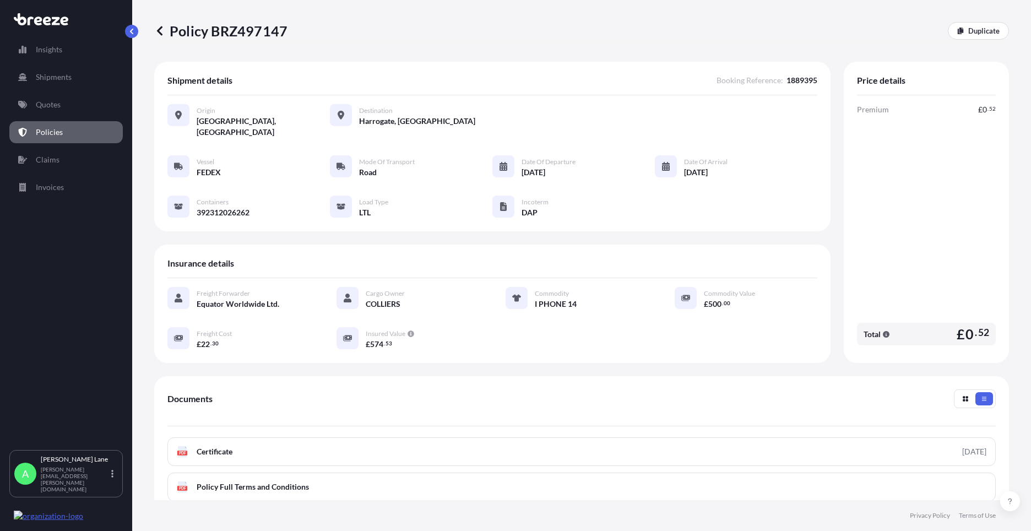
click at [968, 35] on p "Duplicate" at bounding box center [983, 30] width 31 height 11
select select "Road"
select select "1"
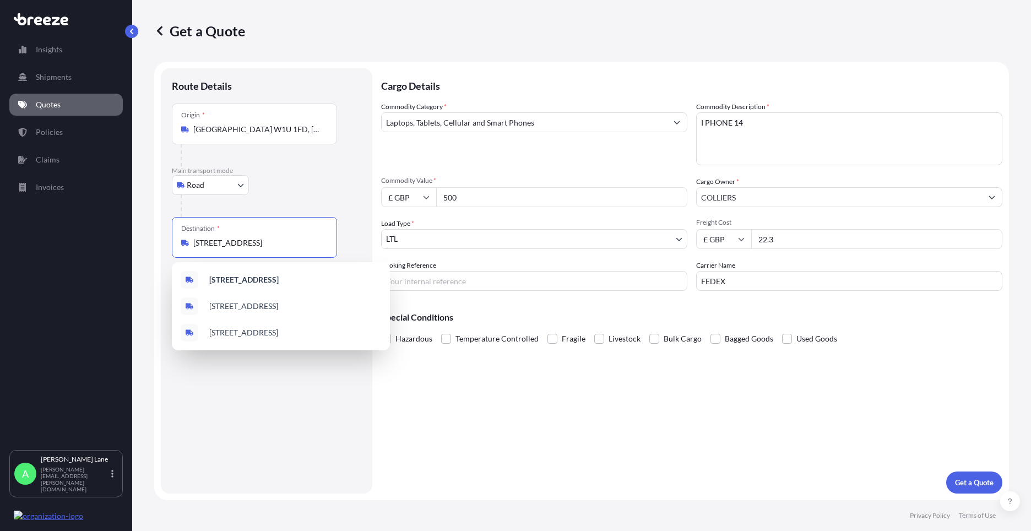
scroll to position [0, 3]
drag, startPoint x: 195, startPoint y: 241, endPoint x: 319, endPoint y: 242, distance: 123.3
click at [319, 242] on input "[STREET_ADDRESS]" at bounding box center [258, 242] width 130 height 11
type input "LK"
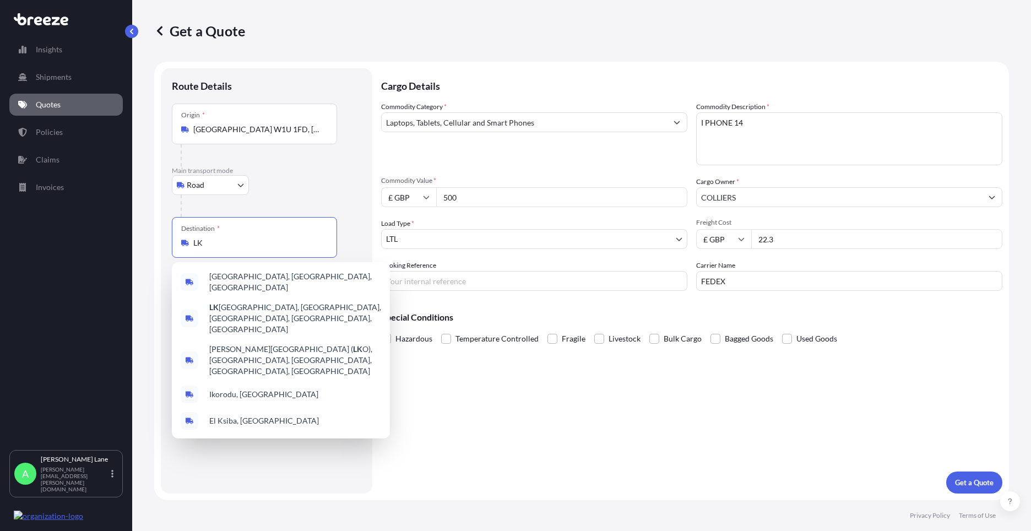
drag, startPoint x: 309, startPoint y: 244, endPoint x: 154, endPoint y: 253, distance: 156.1
click at [154, 253] on div "Get a Quote Route Details Place of loading Road Road Rail Origin * [GEOGRAPHIC_…" at bounding box center [581, 250] width 899 height 500
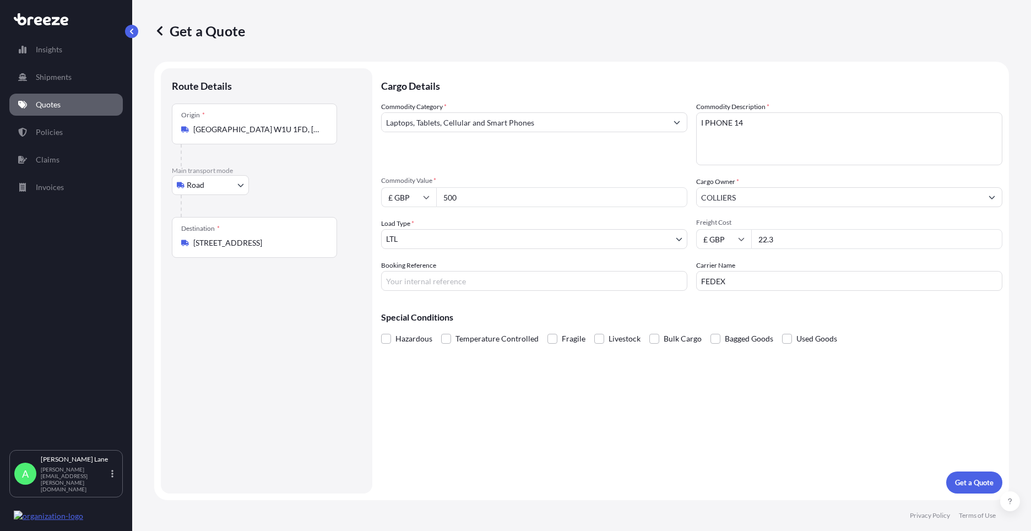
drag, startPoint x: 190, startPoint y: 242, endPoint x: 321, endPoint y: 239, distance: 131.1
click at [321, 239] on div "[STREET_ADDRESS]" at bounding box center [254, 242] width 146 height 11
click at [321, 239] on input "[STREET_ADDRESS]" at bounding box center [258, 242] width 130 height 11
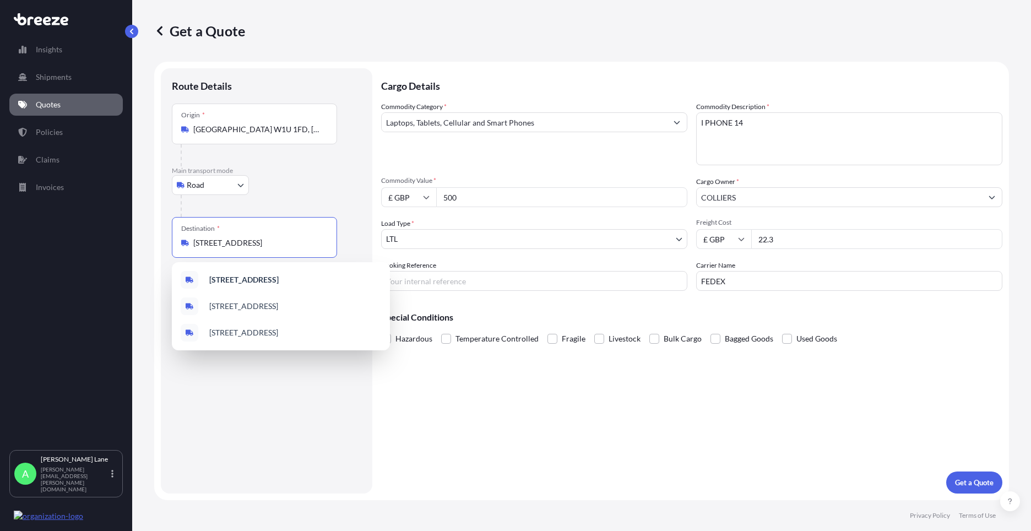
drag, startPoint x: 195, startPoint y: 241, endPoint x: 320, endPoint y: 241, distance: 125.0
click at [320, 241] on input "[STREET_ADDRESS]" at bounding box center [258, 242] width 130 height 11
type input "LK"
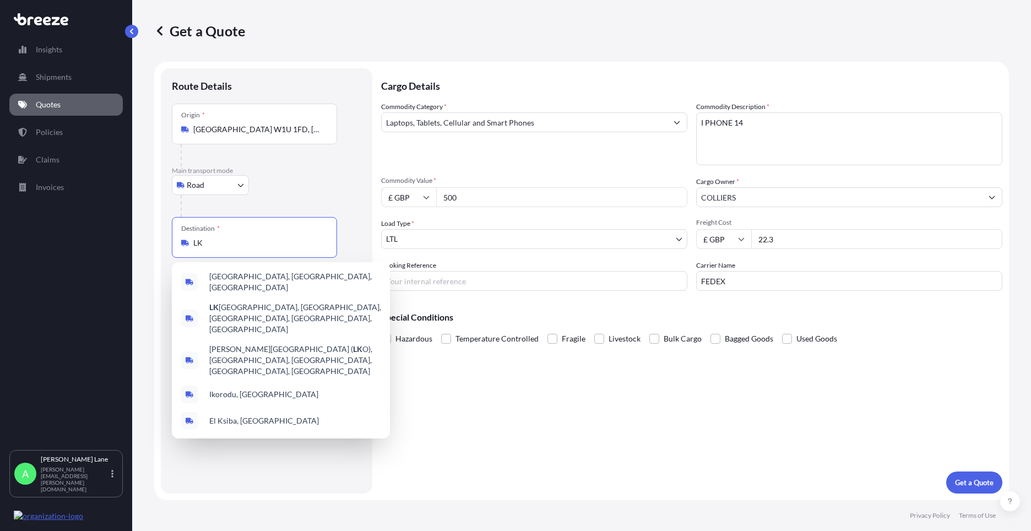
drag, startPoint x: 280, startPoint y: 246, endPoint x: 185, endPoint y: 246, distance: 95.3
click at [185, 246] on div "LK" at bounding box center [254, 242] width 146 height 11
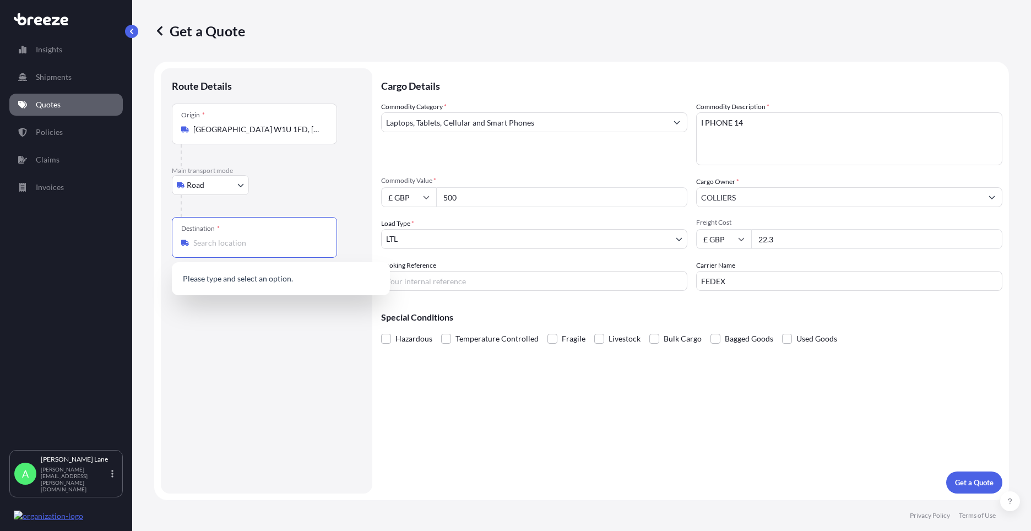
paste input "b3 3ag"
click at [248, 284] on span "[STREET_ADDRESS]" at bounding box center [295, 282] width 172 height 22
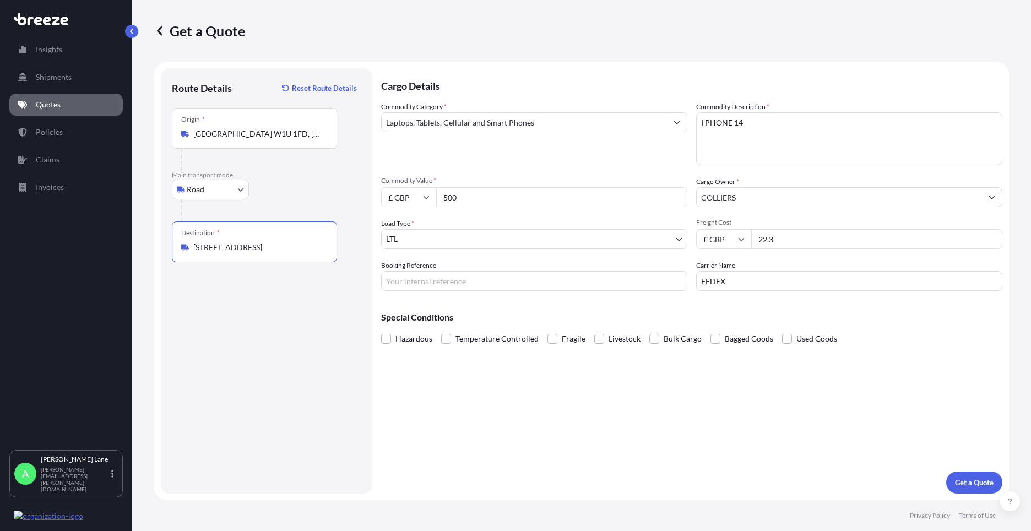
type input "[STREET_ADDRESS]"
drag, startPoint x: 440, startPoint y: 276, endPoint x: 439, endPoint y: 289, distance: 13.2
click at [440, 276] on input "Booking Reference" at bounding box center [534, 281] width 306 height 20
paste input "1889396"
type input "1889396"
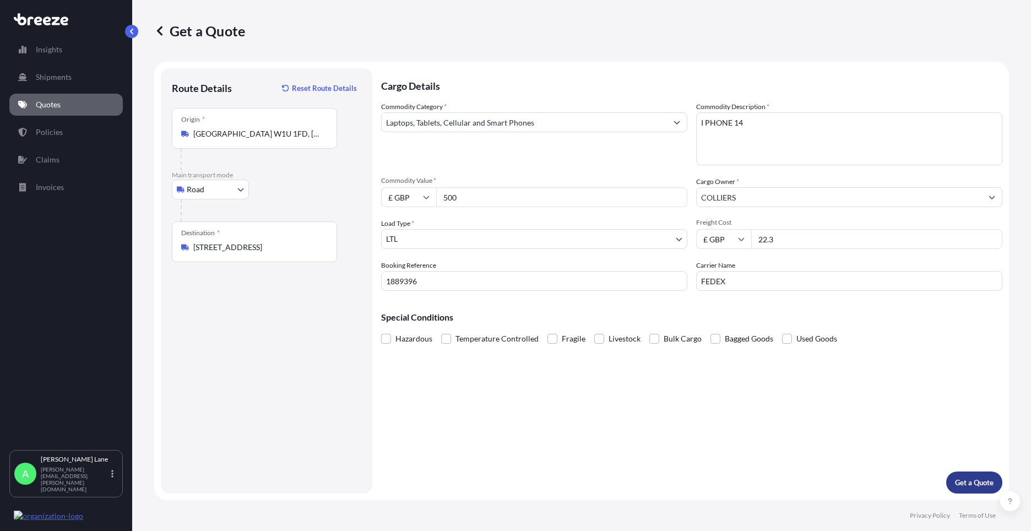
click at [965, 483] on p "Get a Quote" at bounding box center [974, 482] width 39 height 11
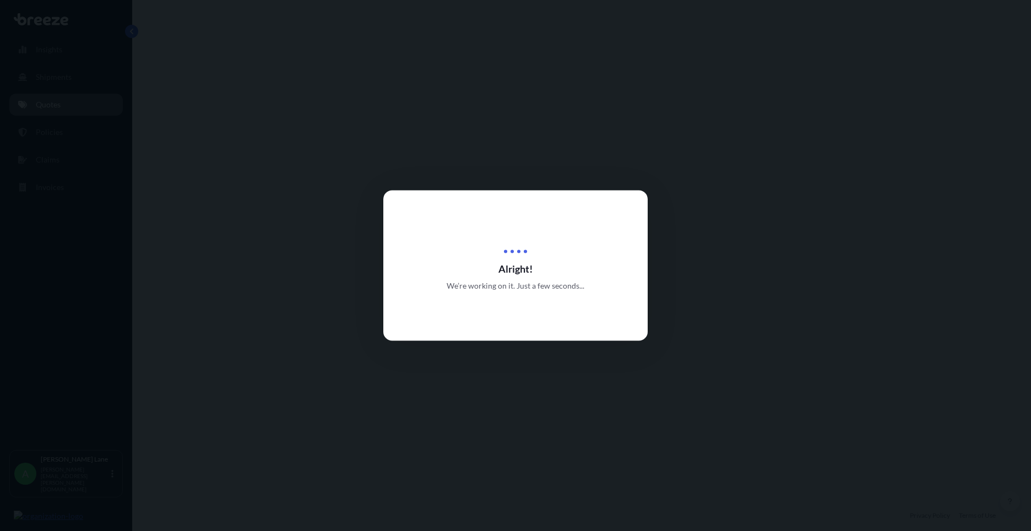
select select "Road"
select select "1"
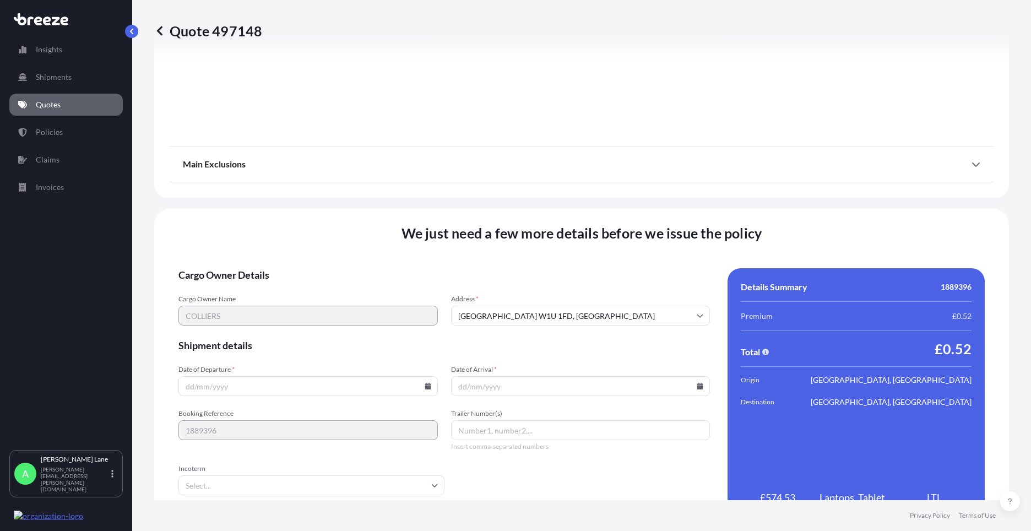
scroll to position [1217, 0]
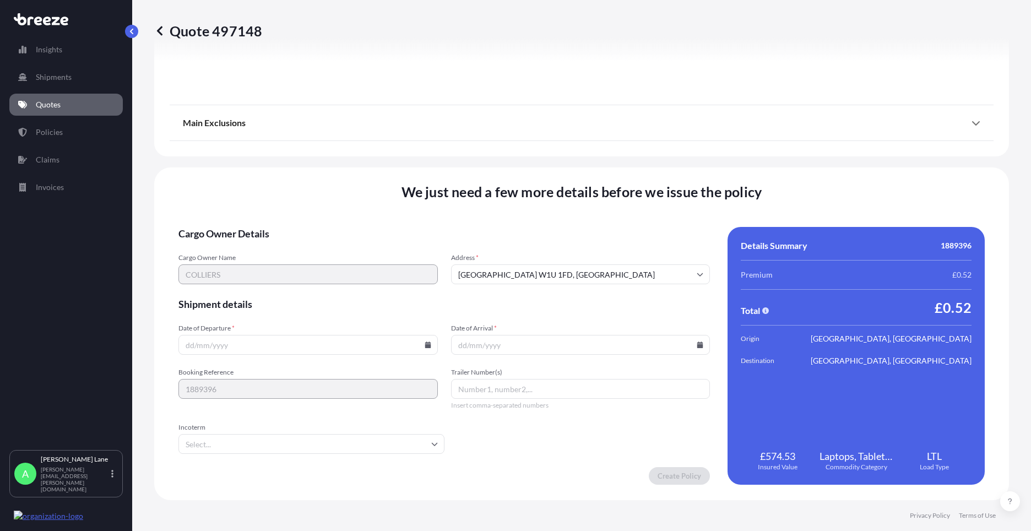
click at [424, 344] on icon at bounding box center [427, 344] width 7 height 7
click at [282, 266] on button "20" at bounding box center [281, 268] width 18 height 18
type input "[DATE]"
drag, startPoint x: 225, startPoint y: 443, endPoint x: 225, endPoint y: 430, distance: 13.2
click at [225, 442] on input "Incoterm" at bounding box center [311, 444] width 266 height 20
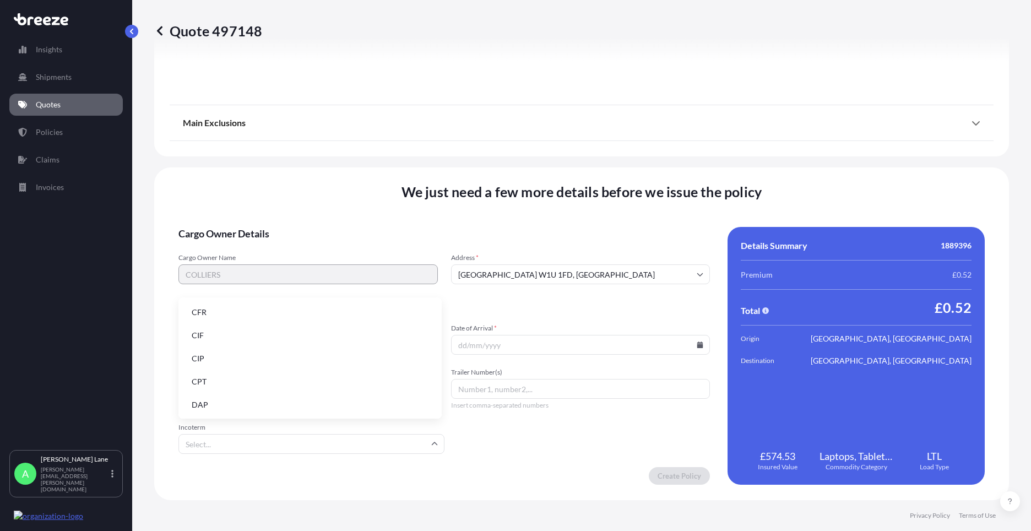
drag, startPoint x: 226, startPoint y: 405, endPoint x: 380, endPoint y: 392, distance: 154.7
click at [227, 404] on li "DAP" at bounding box center [310, 404] width 254 height 21
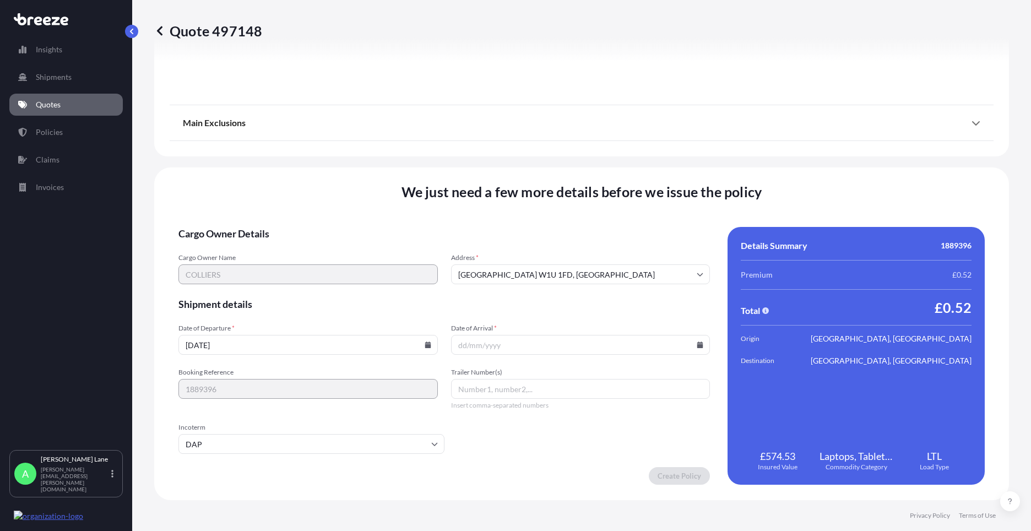
paste input "1889396"
type input "1889396"
click at [698, 342] on input "Date of Arrival *" at bounding box center [580, 345] width 259 height 20
click at [697, 343] on icon at bounding box center [700, 344] width 6 height 7
click at [576, 268] on button "21" at bounding box center [577, 268] width 18 height 18
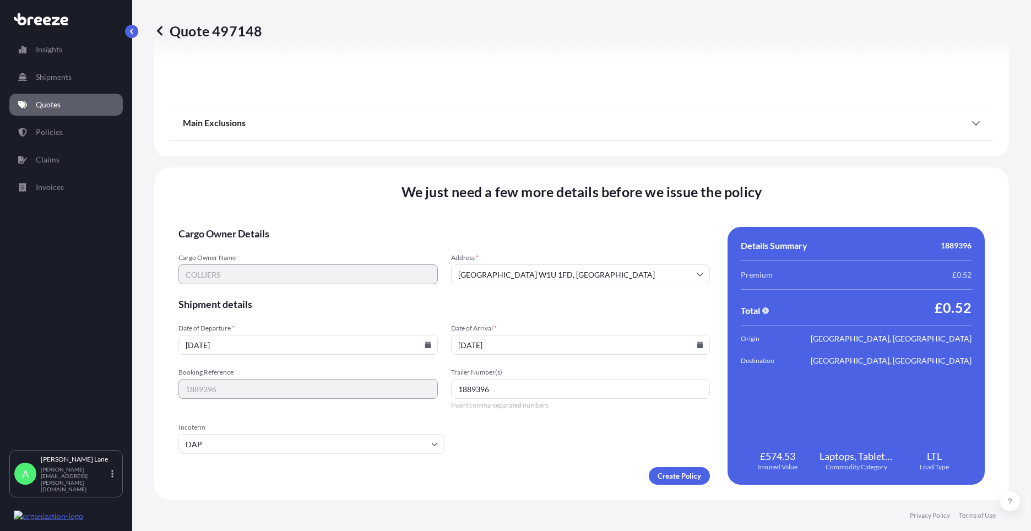
type input "[DATE]"
